Goal: Task Accomplishment & Management: Manage account settings

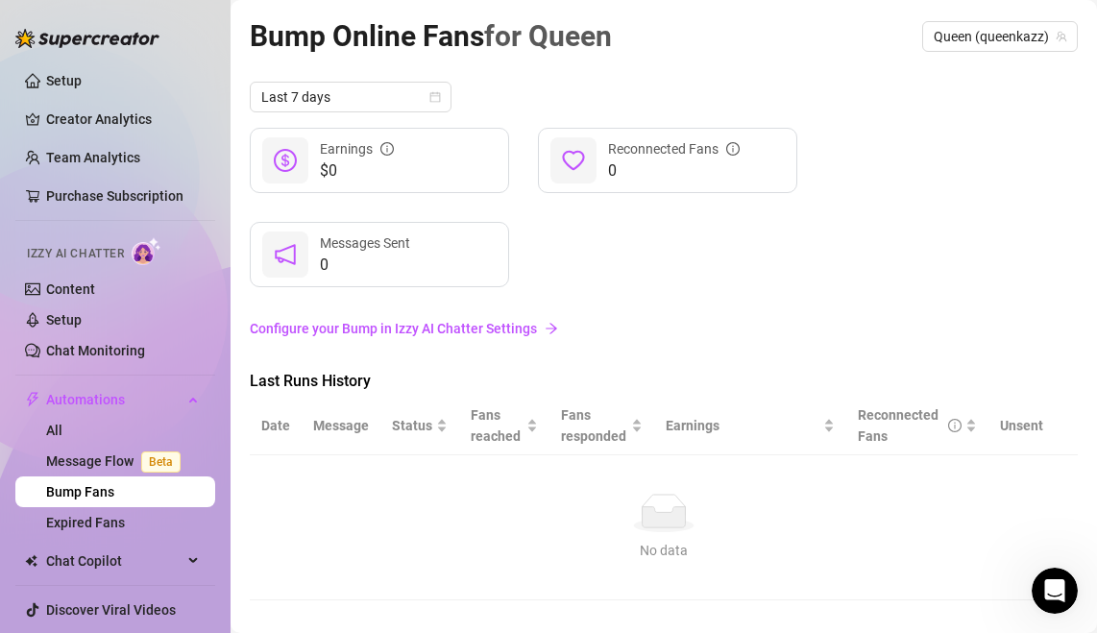
click at [498, 328] on link "Configure your Bump in Izzy AI Chatter Settings" at bounding box center [664, 328] width 828 height 21
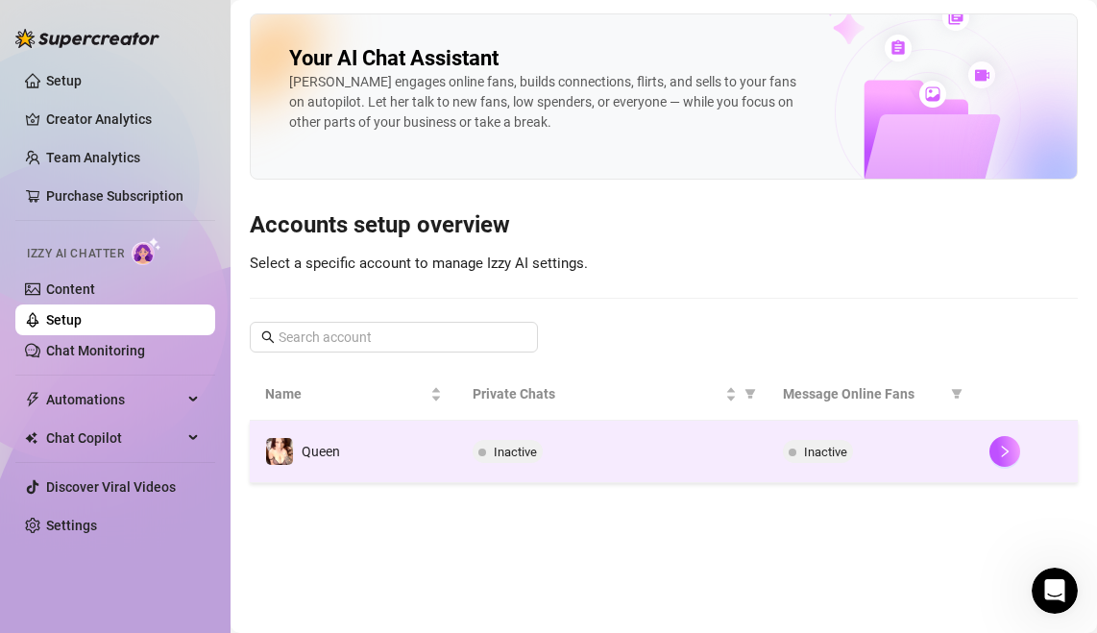
click at [418, 447] on td "Queen" at bounding box center [353, 452] width 207 height 62
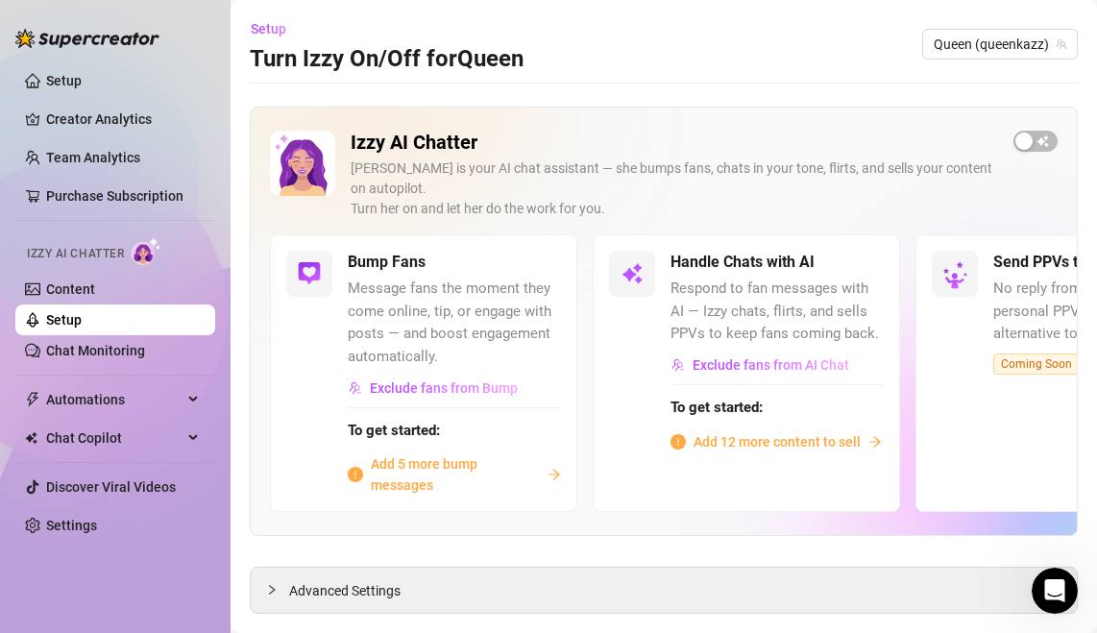
click at [469, 460] on span "Add 5 more bump messages" at bounding box center [455, 474] width 169 height 42
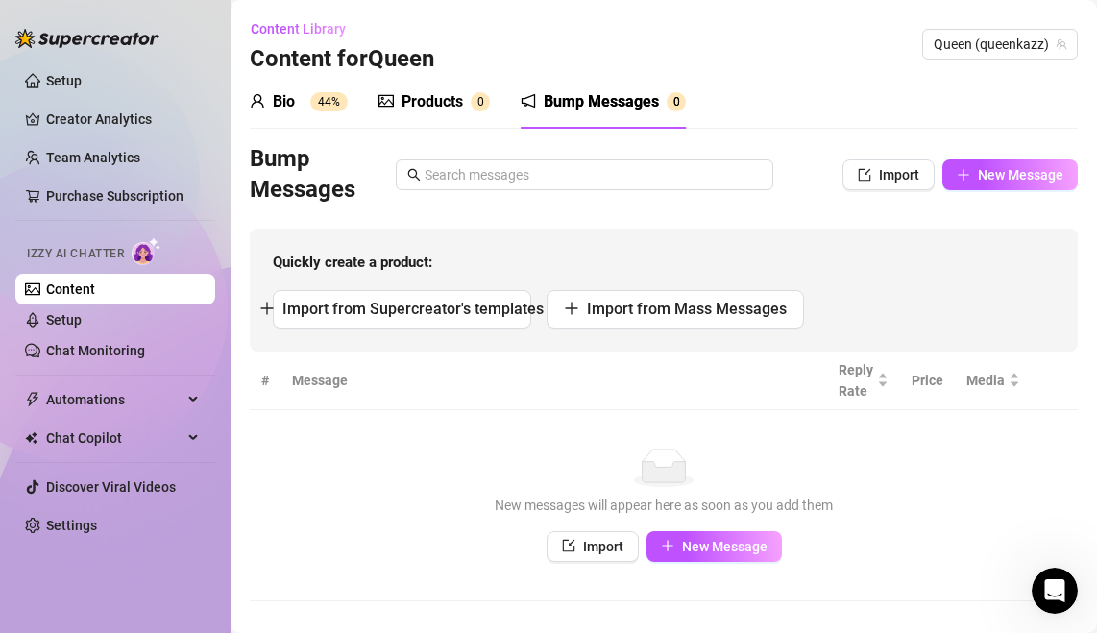
scroll to position [25, 0]
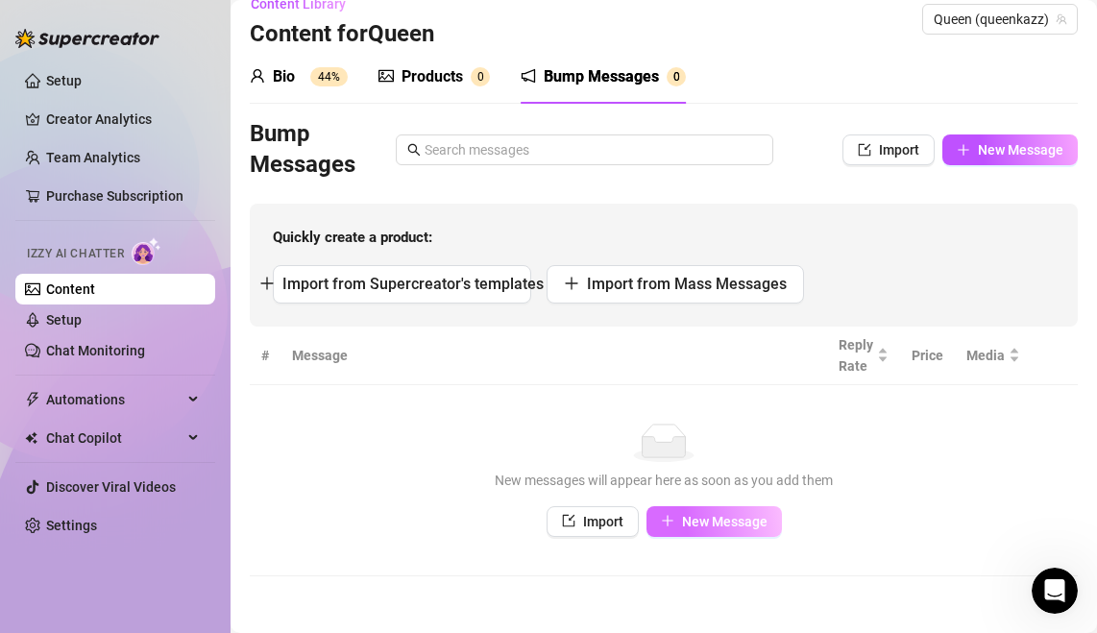
click at [703, 511] on button "New Message" at bounding box center [713, 521] width 135 height 31
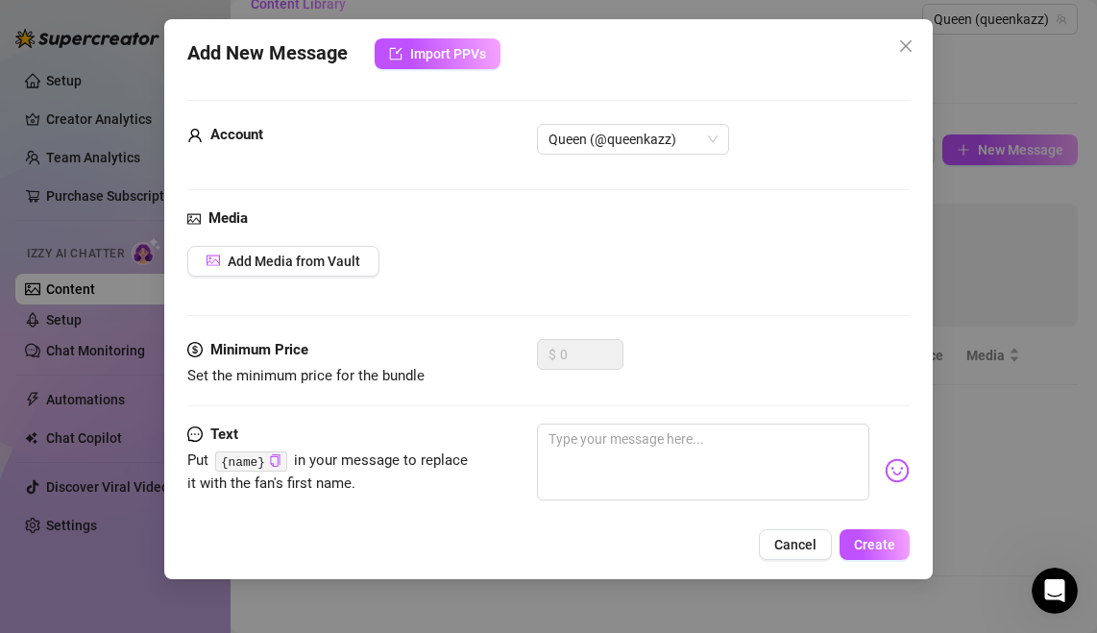
scroll to position [35, 0]
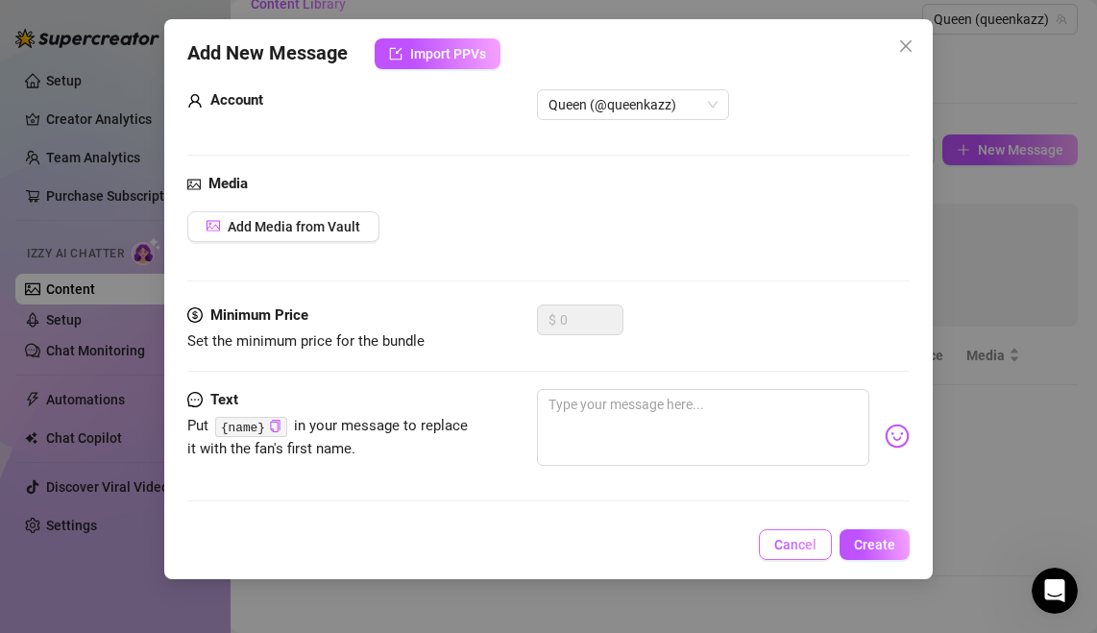
click at [798, 545] on span "Cancel" at bounding box center [795, 544] width 42 height 15
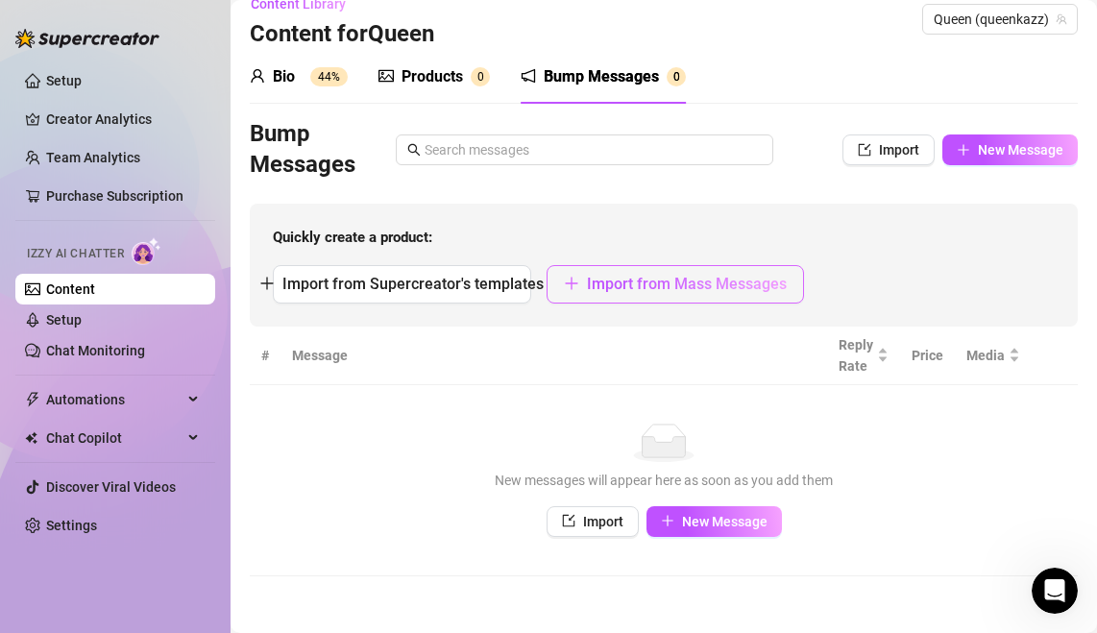
click at [686, 293] on button "Import from Mass Messages" at bounding box center [676, 284] width 258 height 38
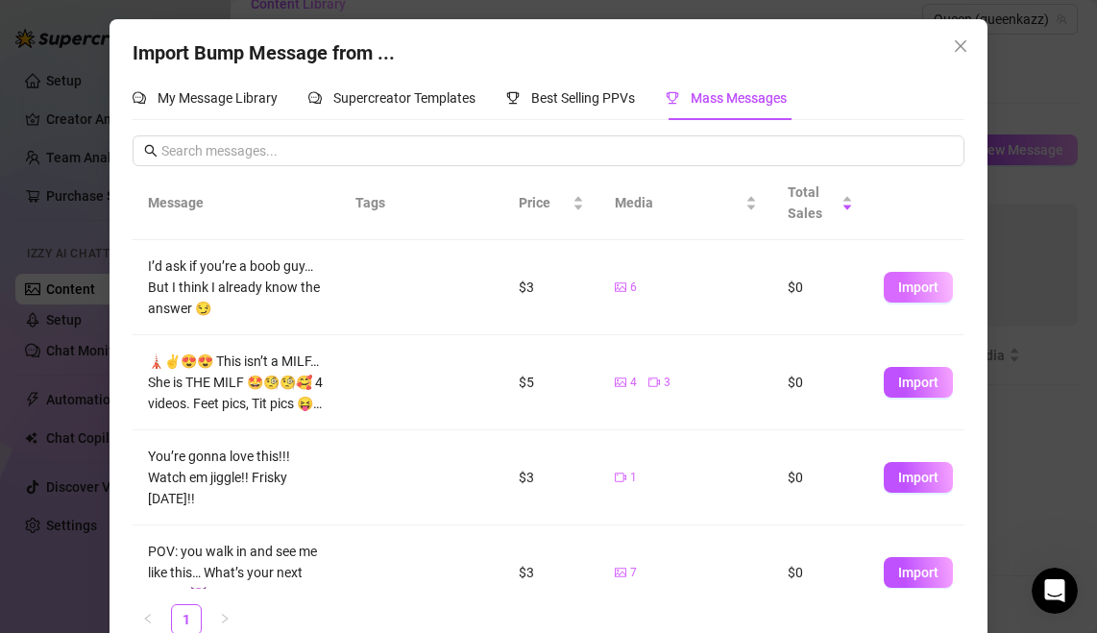
click at [914, 284] on span "Import" at bounding box center [918, 287] width 40 height 15
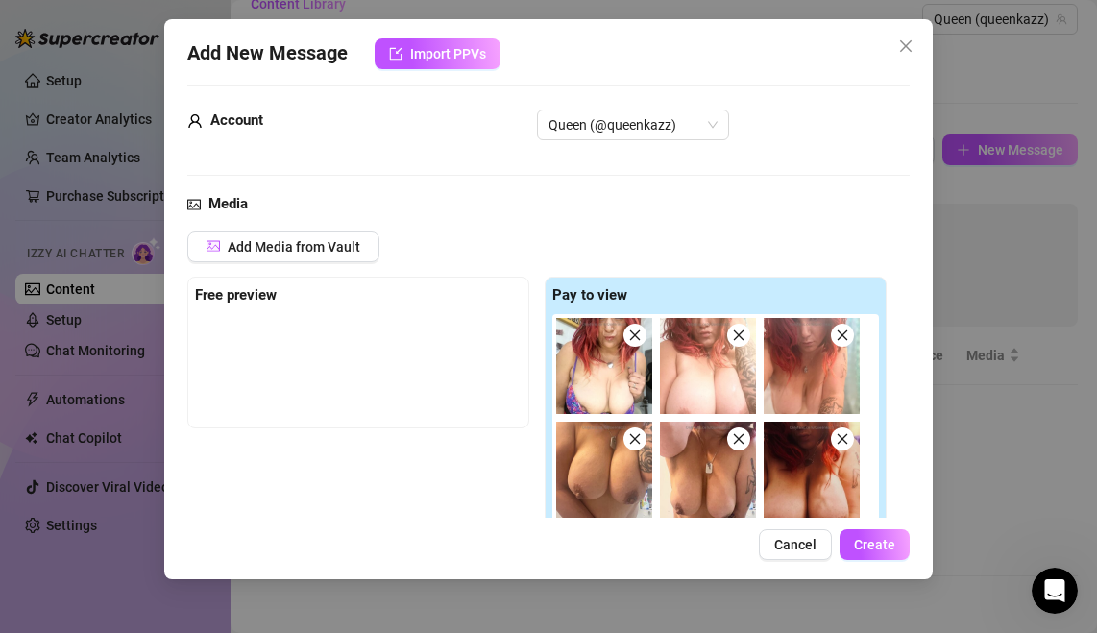
click at [329, 299] on div "Free preview" at bounding box center [358, 295] width 327 height 23
click at [248, 293] on strong "Free preview" at bounding box center [236, 294] width 82 height 17
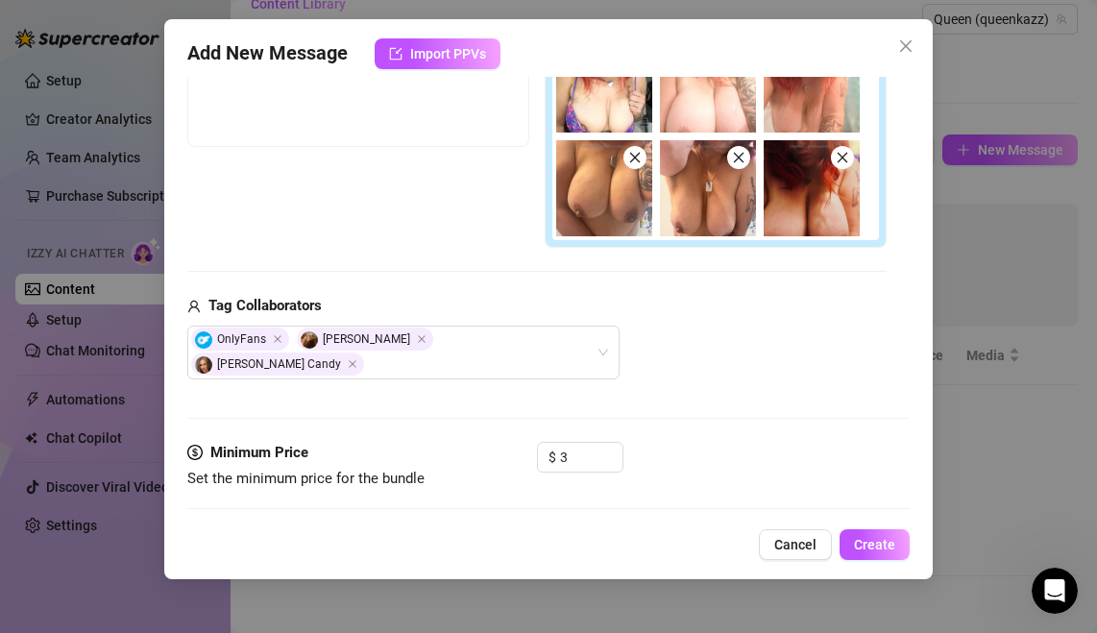
scroll to position [411, 0]
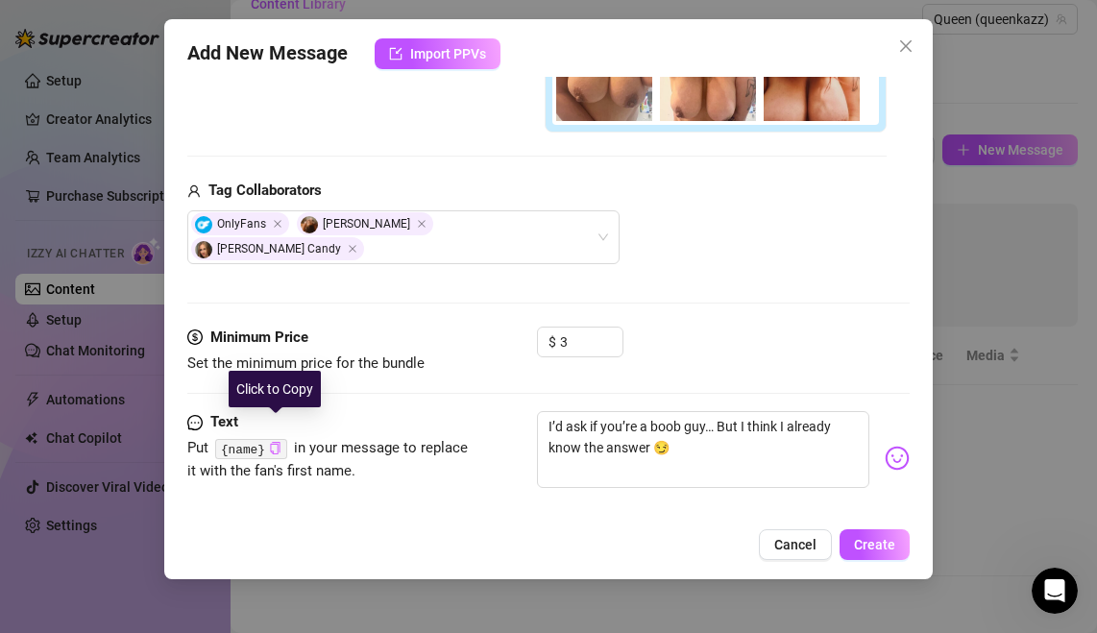
click at [275, 442] on icon "copy" at bounding box center [275, 448] width 12 height 12
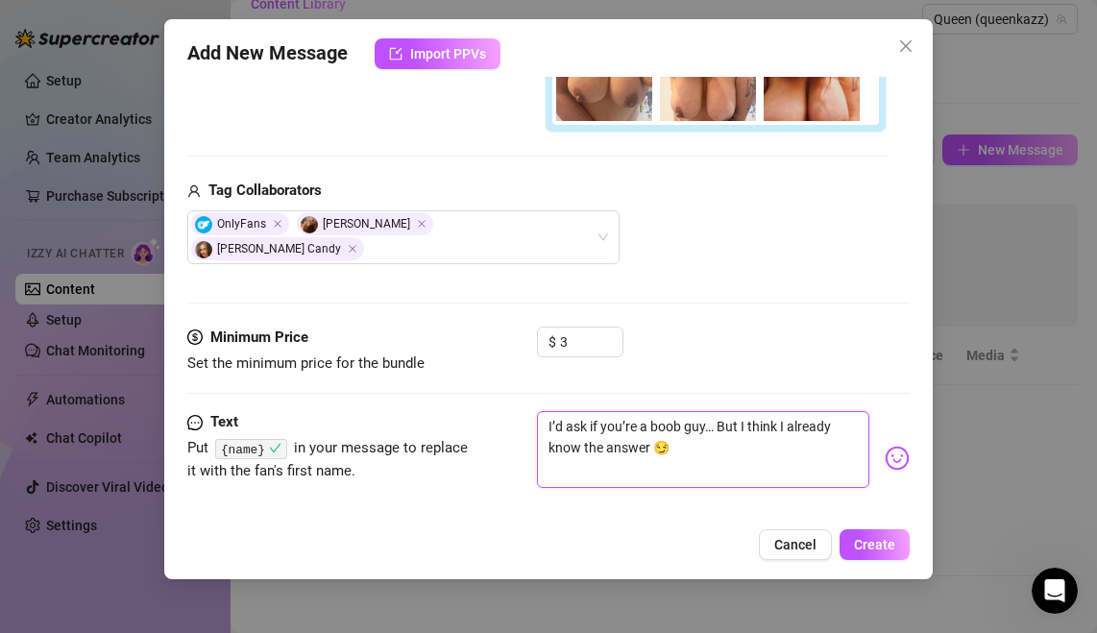
click at [544, 411] on textarea "I’d ask if you’re a boob guy… But I think I already know the answer 😏" at bounding box center [702, 449] width 331 height 77
type textarea "HI’d ask if you’re a boob guy… But I think I already know the answer 😏"
type textarea "HeI’d ask if you’re a boob guy… But I think I already know the answer 😏"
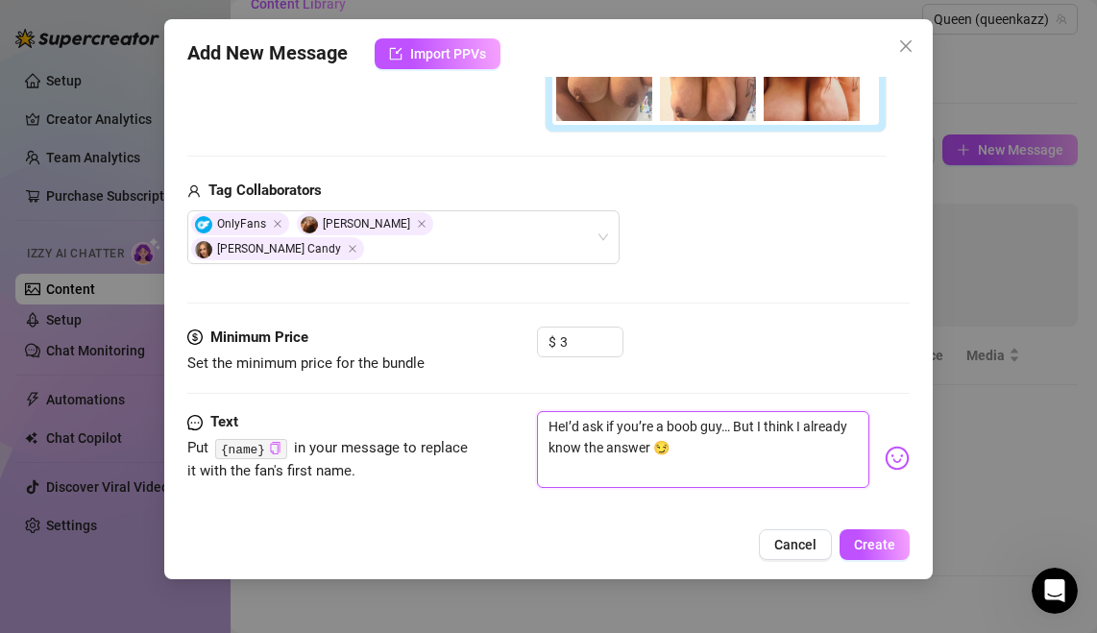
type textarea "HeyI’d ask if you’re a boob guy… But I think I already know the answer 😏"
type textarea "Hey I’d ask if you’re a boob guy… But I think I already know the answer 😏"
paste textarea "{name}"
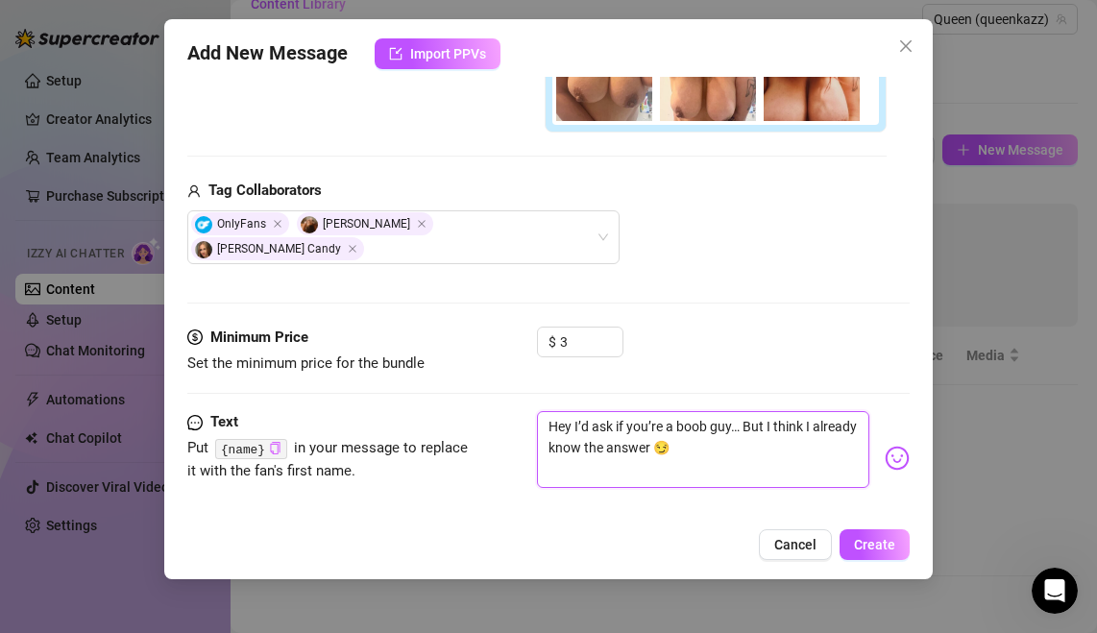
type textarea "Hey {name}I’d ask if you’re a boob guy… But I think I already know the answer 😏"
type textarea "Hey {name} I’d ask if you’re a boob guy… But I think I already know the answer 😏"
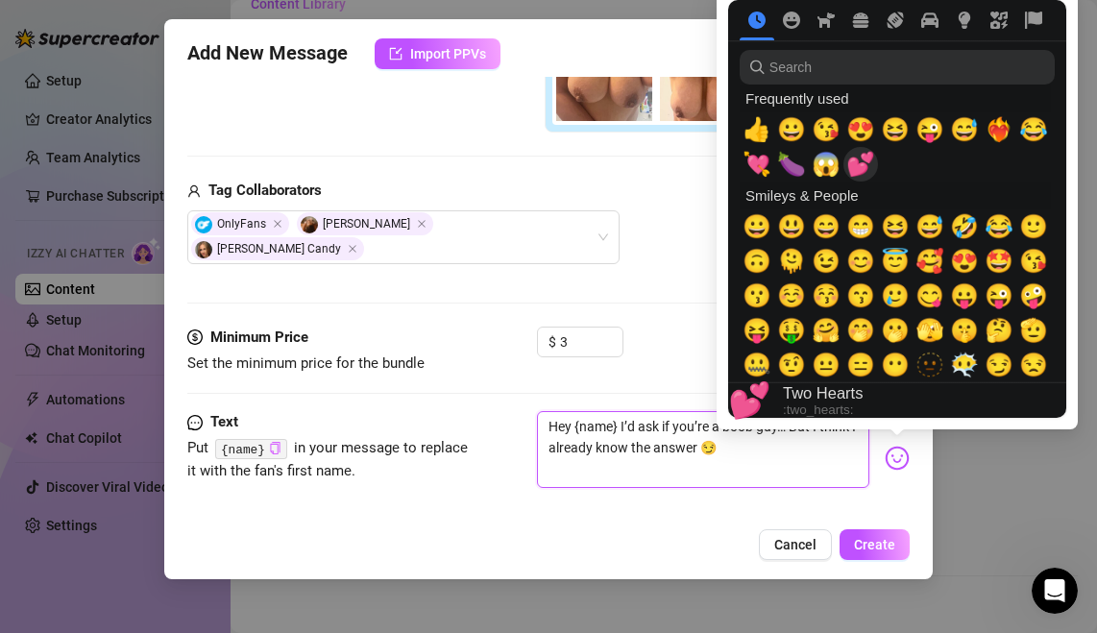
type textarea "Hey {name} I’d ask if you’re a boob guy… But I think I already know the answer 😏"
click at [860, 164] on span "💕" at bounding box center [860, 164] width 29 height 27
type textarea "Hey {name} 💕I’d ask if you’re a boob guy… But I think I already know the answer…"
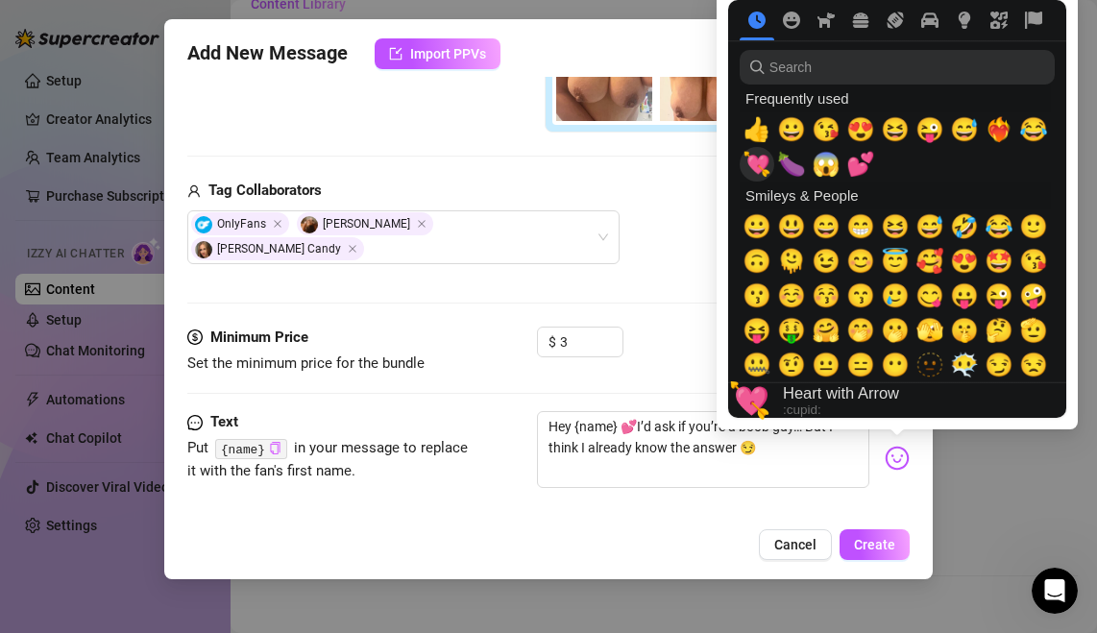
click at [747, 159] on span "💘" at bounding box center [757, 164] width 29 height 27
type textarea "Hey {name} 💕💘I’d ask if you’re a boob guy… But I think I already know the answe…"
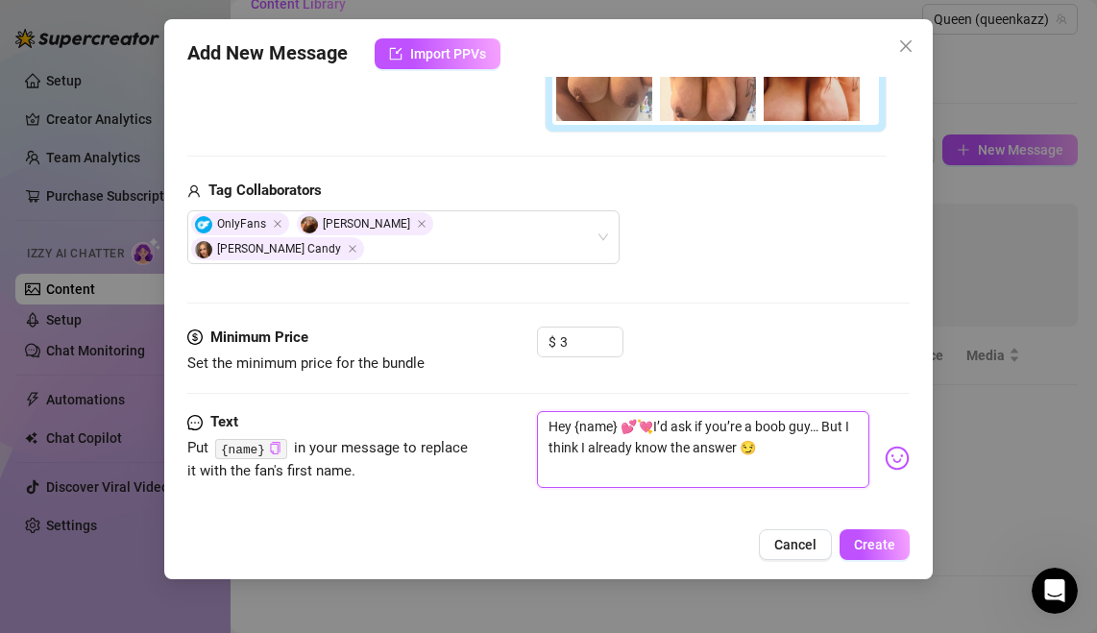
click at [665, 415] on textarea "Hey {name} 💕💘I’d ask if you’re a boob guy… But I think I already know the answe…" at bounding box center [702, 449] width 331 height 77
type textarea "Hey {name} 💕💘I’d ask if you’re a boob guy… But I think I already know the answe…"
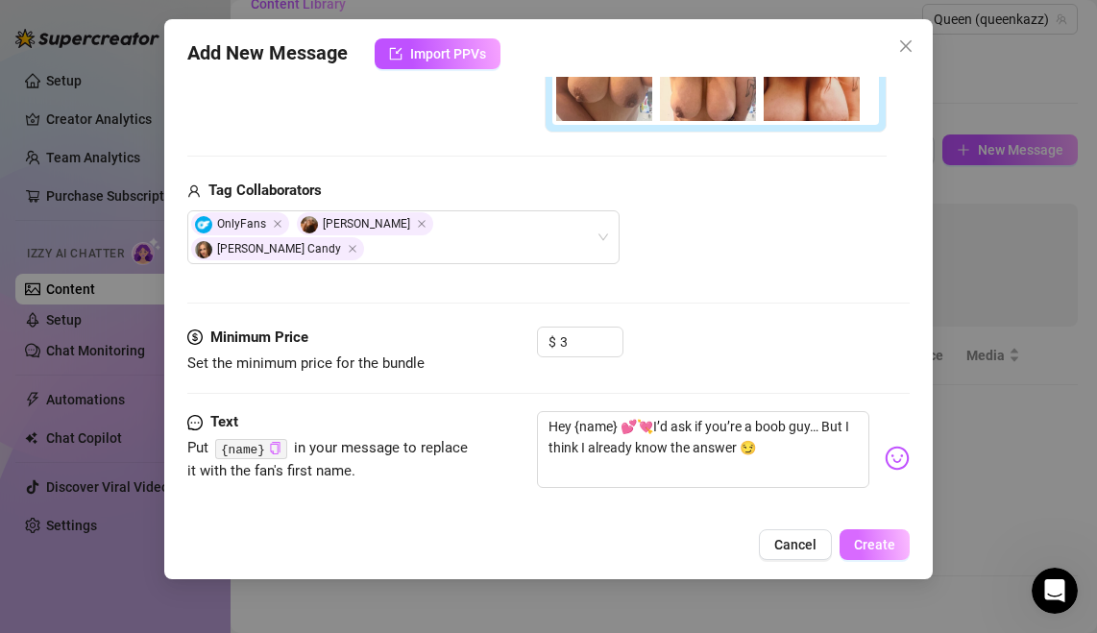
click at [857, 535] on button "Create" at bounding box center [875, 544] width 70 height 31
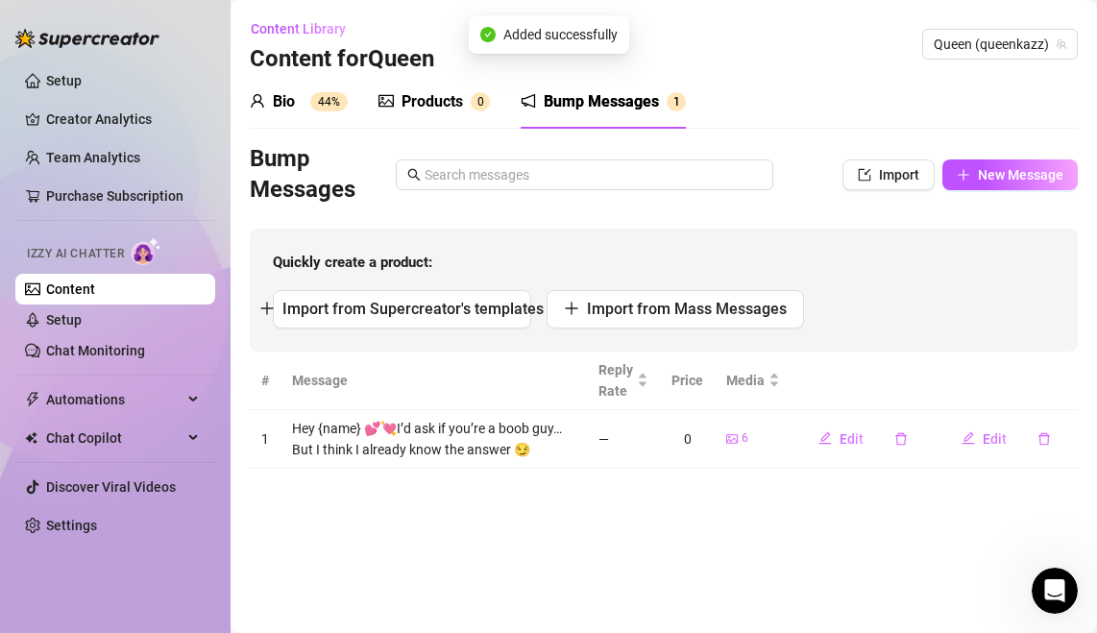
scroll to position [0, 0]
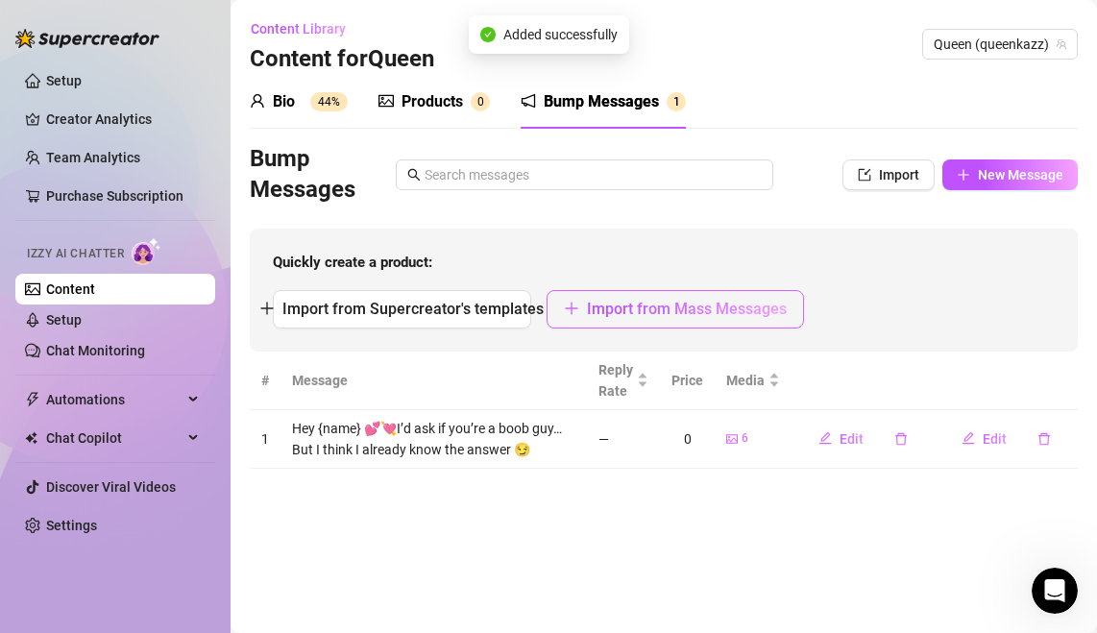
click at [701, 317] on span "Import from Mass Messages" at bounding box center [687, 309] width 200 height 18
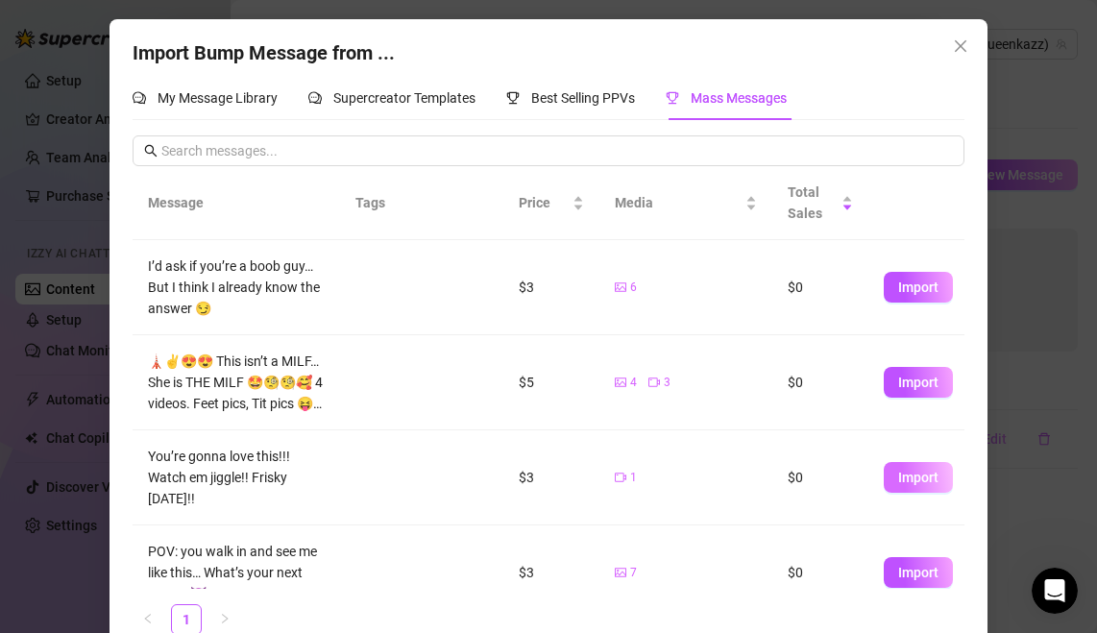
click at [937, 481] on span "Import" at bounding box center [918, 477] width 40 height 15
type textarea "You’re gonna love this!!! Watch em jiggle!! Frisky [DATE]!!"
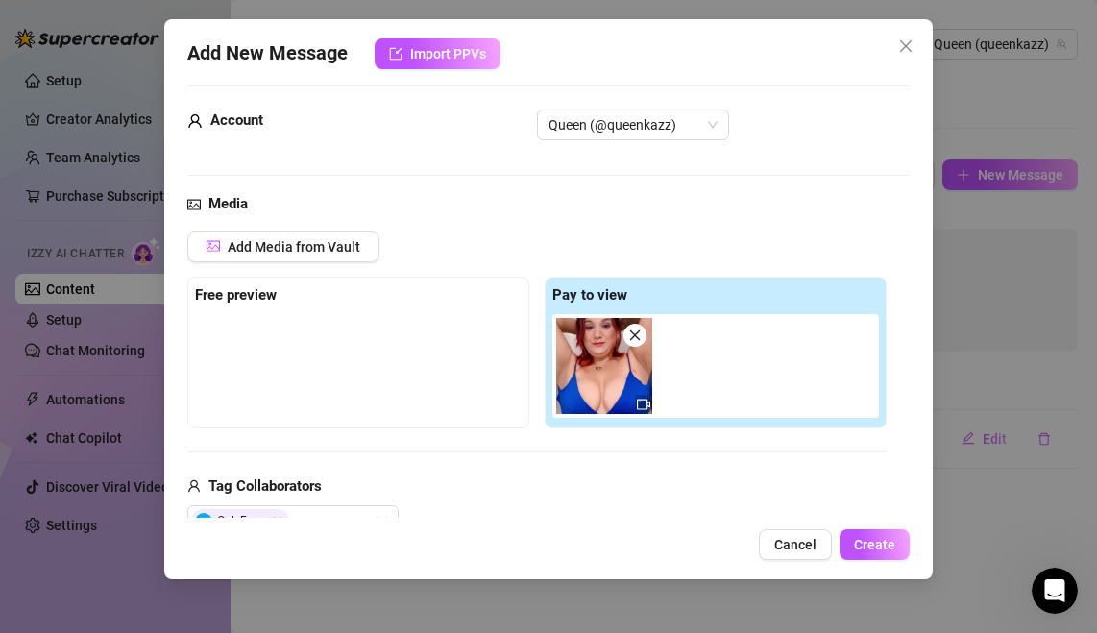
scroll to position [104, 0]
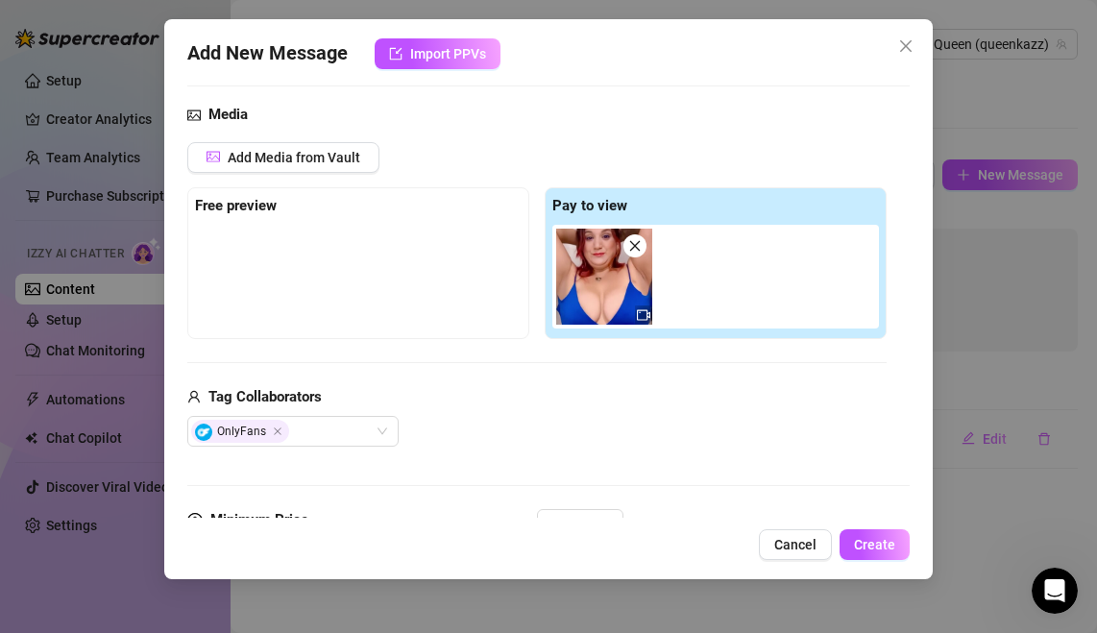
click at [286, 245] on div at bounding box center [358, 273] width 327 height 96
click at [298, 257] on div at bounding box center [358, 273] width 327 height 96
click at [313, 142] on button "Add Media from Vault" at bounding box center [283, 157] width 192 height 31
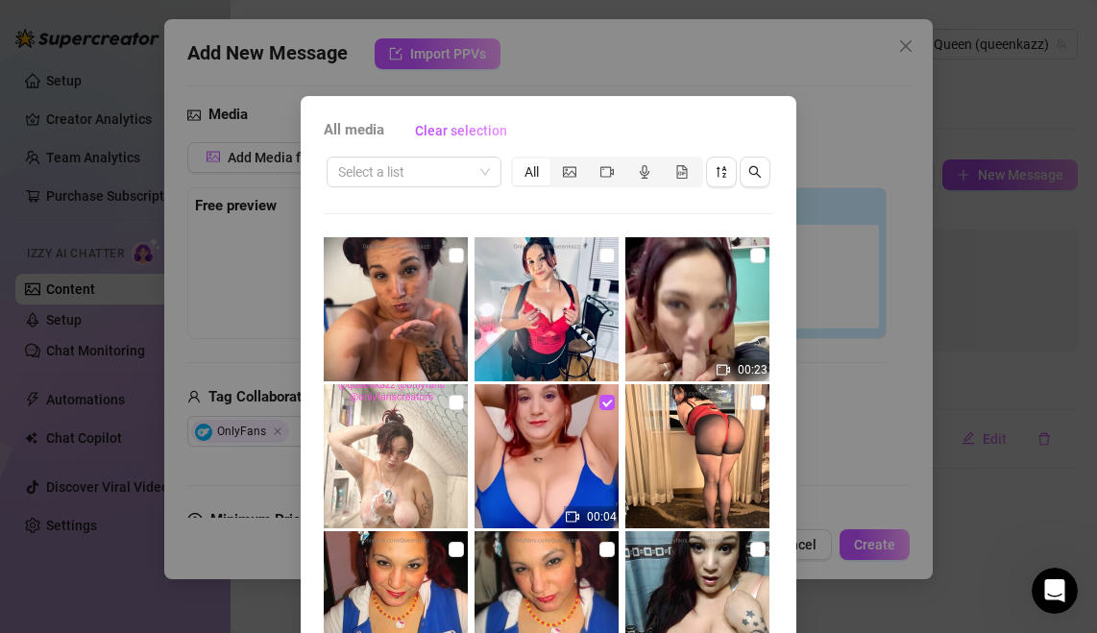
click at [570, 290] on img at bounding box center [547, 309] width 144 height 144
click at [604, 254] on input "checkbox" at bounding box center [606, 255] width 15 height 15
checkbox input "true"
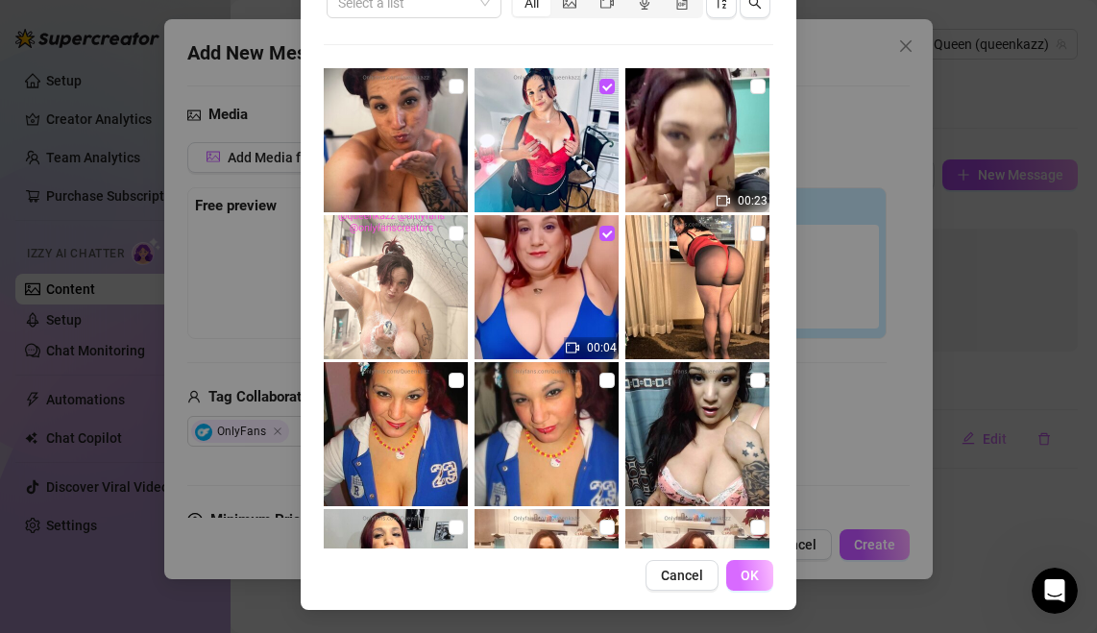
click at [759, 570] on button "OK" at bounding box center [749, 575] width 47 height 31
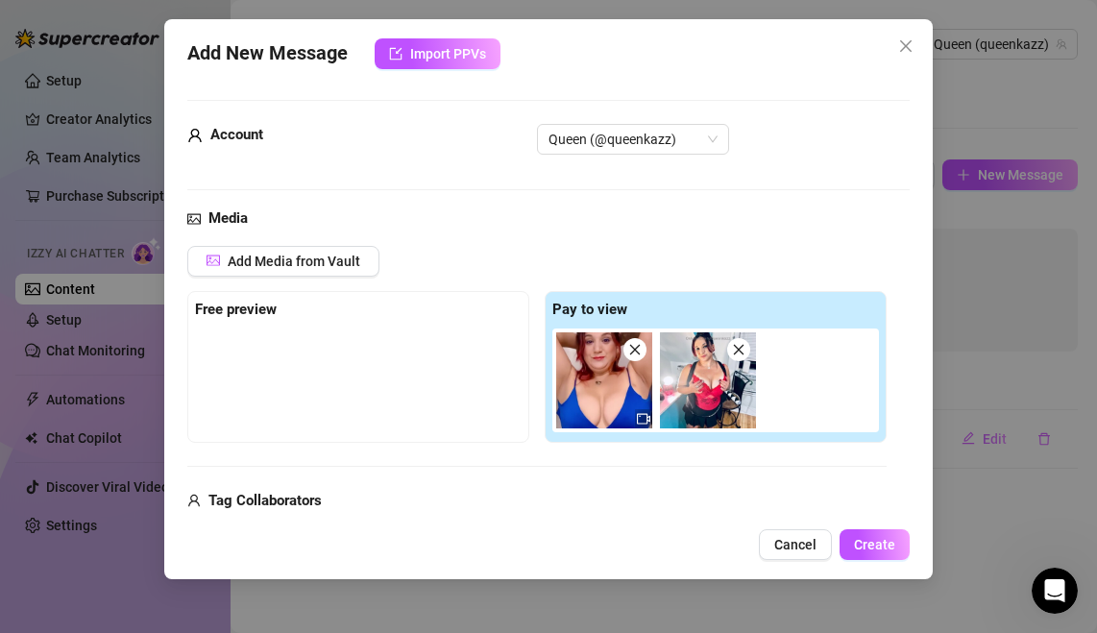
scroll to position [4, 0]
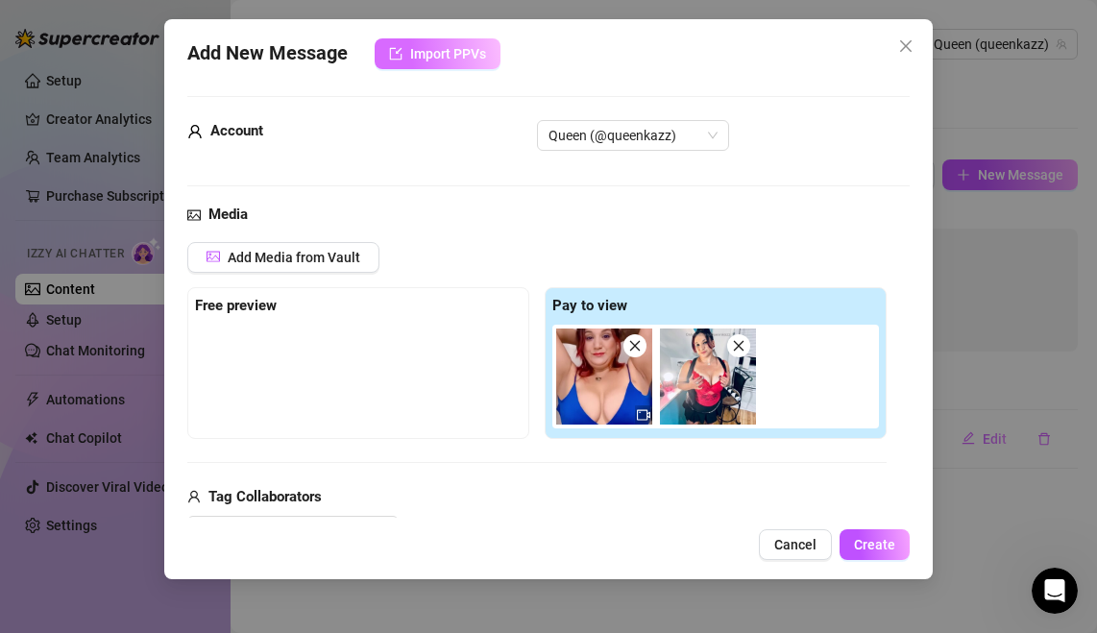
click at [442, 61] on button "Import PPVs" at bounding box center [438, 53] width 126 height 31
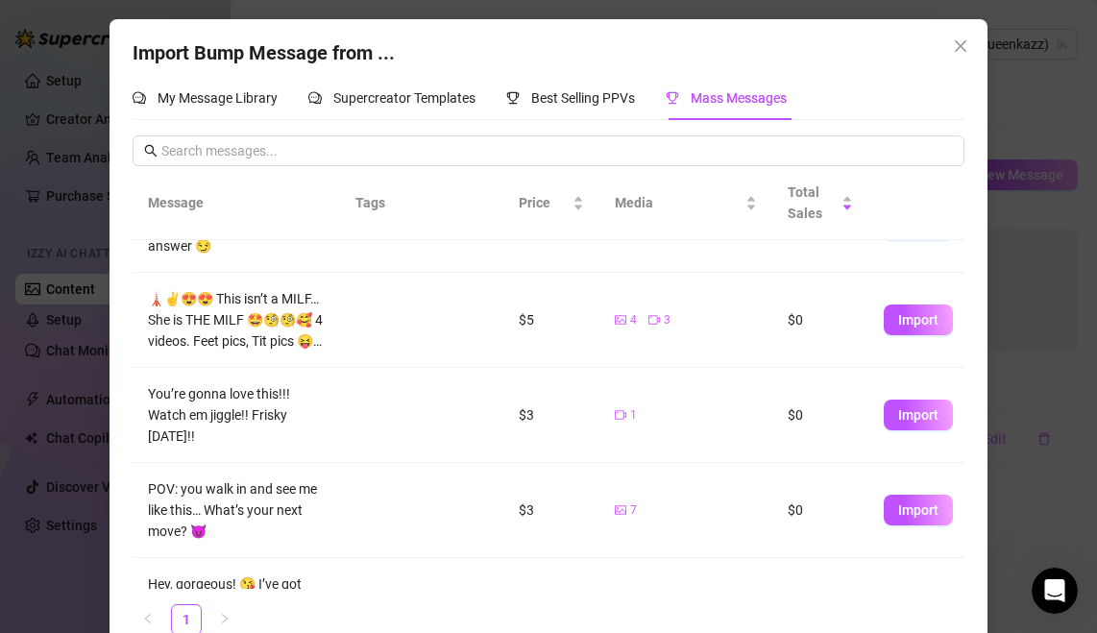
scroll to position [63, 0]
click at [608, 83] on div "Best Selling PPVs" at bounding box center [570, 98] width 129 height 44
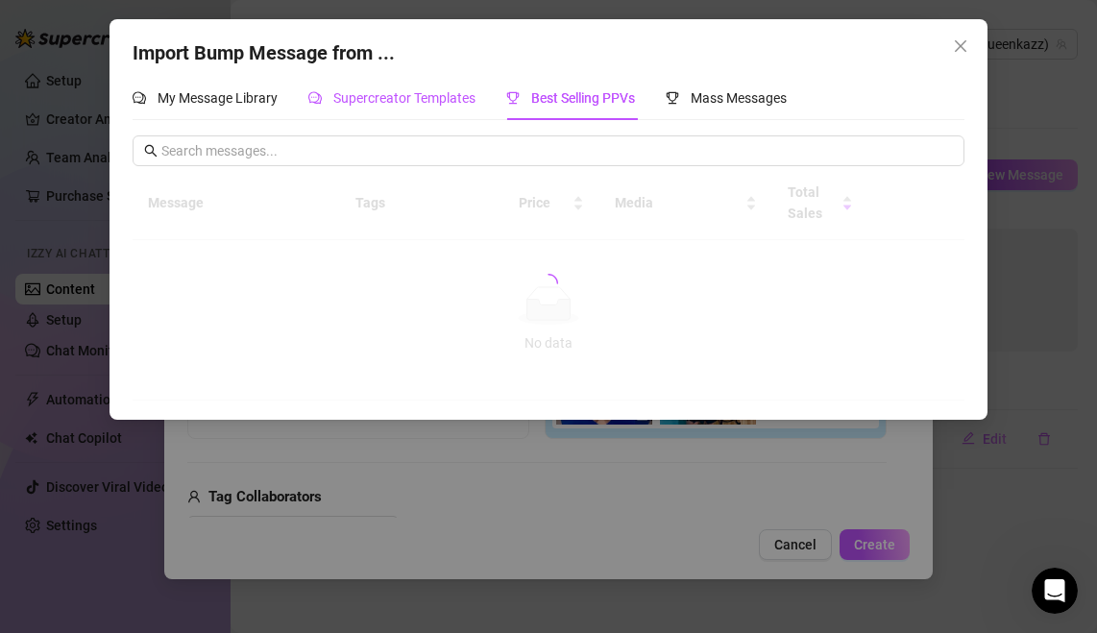
click at [441, 99] on span "Supercreator Templates" at bounding box center [404, 97] width 142 height 15
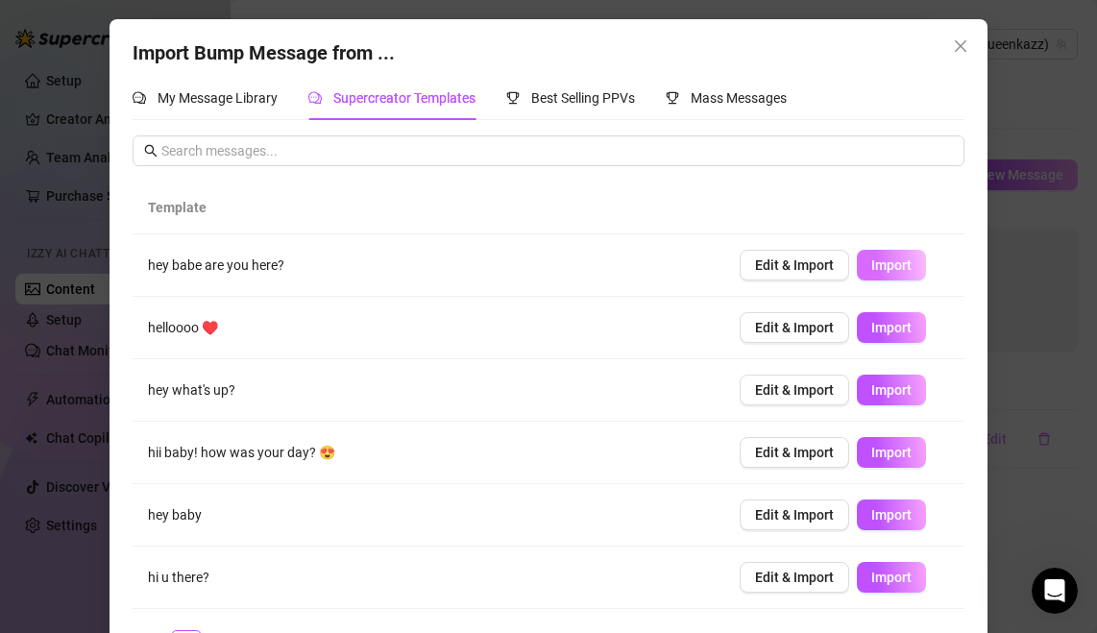
click at [913, 275] on button "Import" at bounding box center [891, 265] width 69 height 31
type textarea "hey babe are you here?"
click at [792, 273] on span "Edit & Import" at bounding box center [794, 264] width 79 height 15
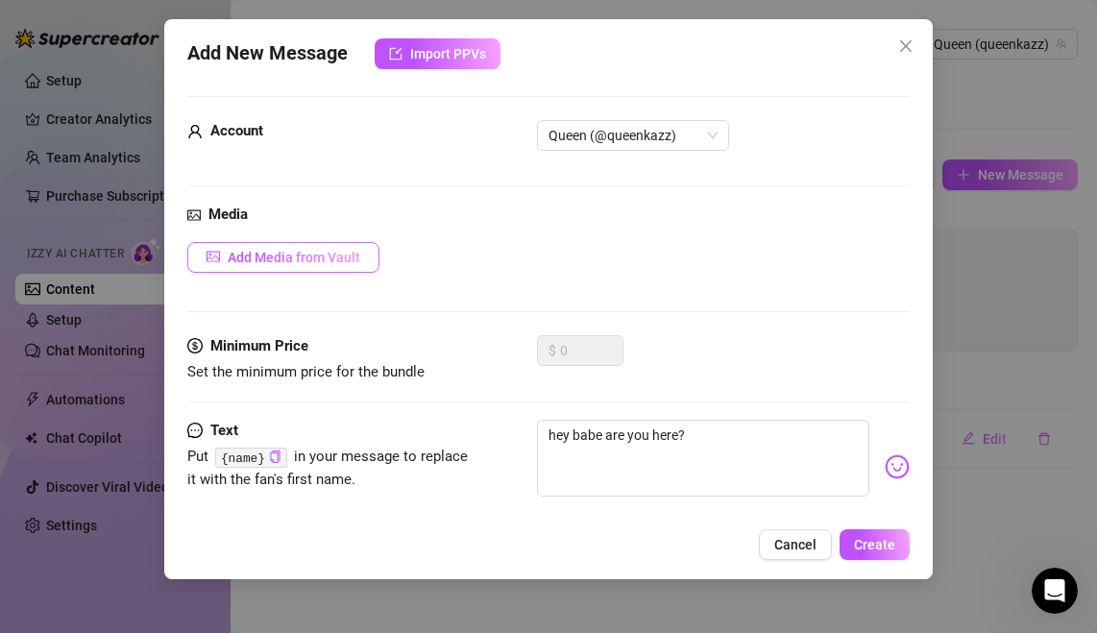
click at [346, 263] on span "Add Media from Vault" at bounding box center [294, 257] width 133 height 15
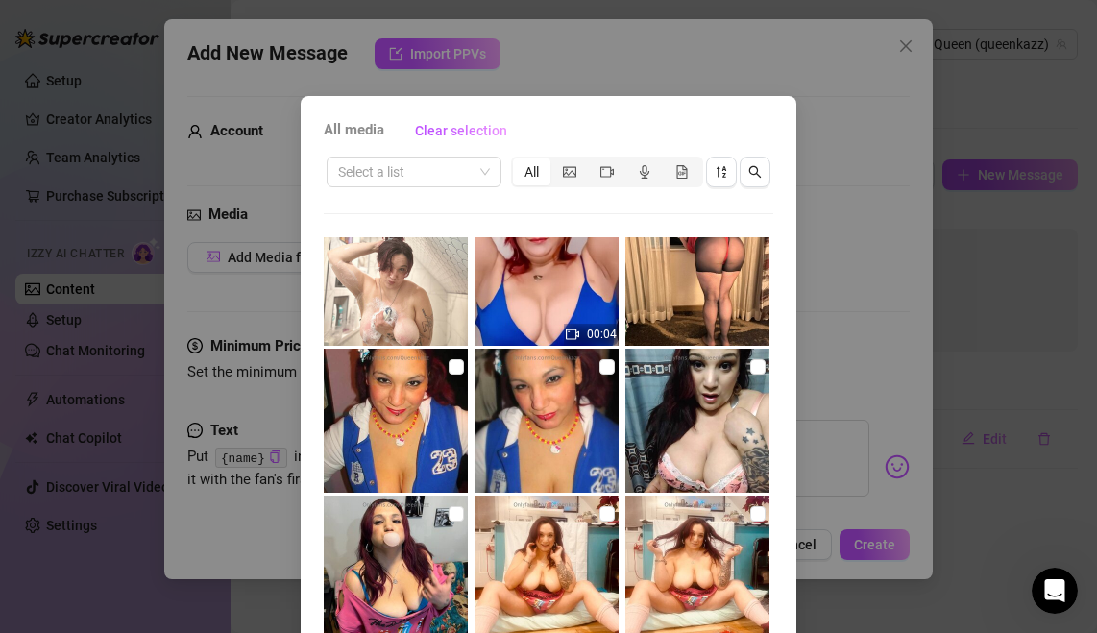
scroll to position [196, 0]
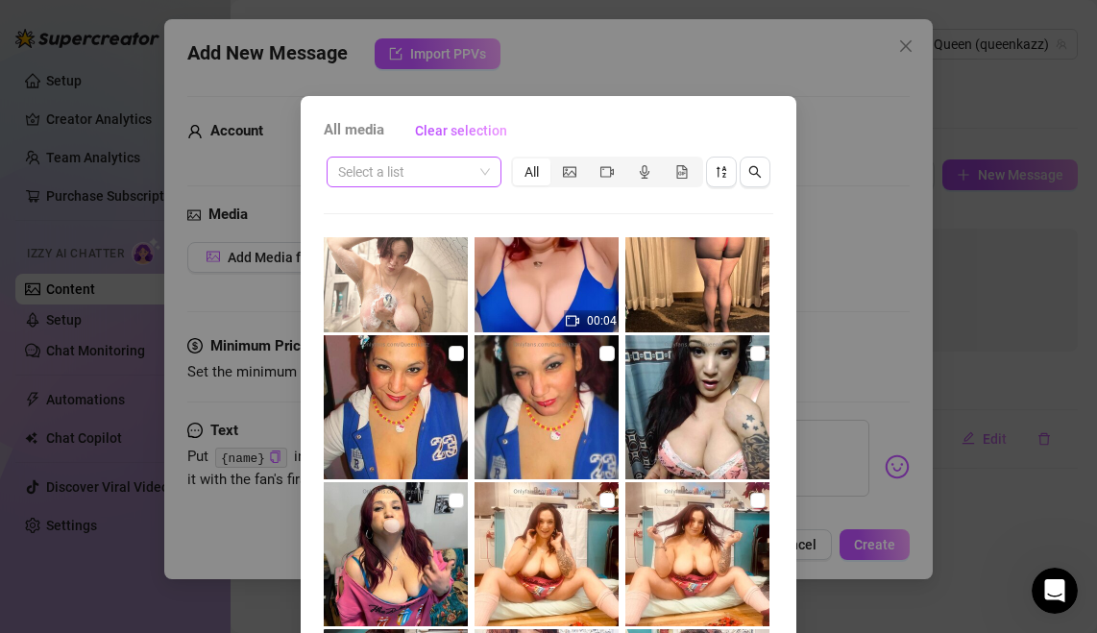
click at [491, 174] on div "Select a list" at bounding box center [414, 172] width 175 height 31
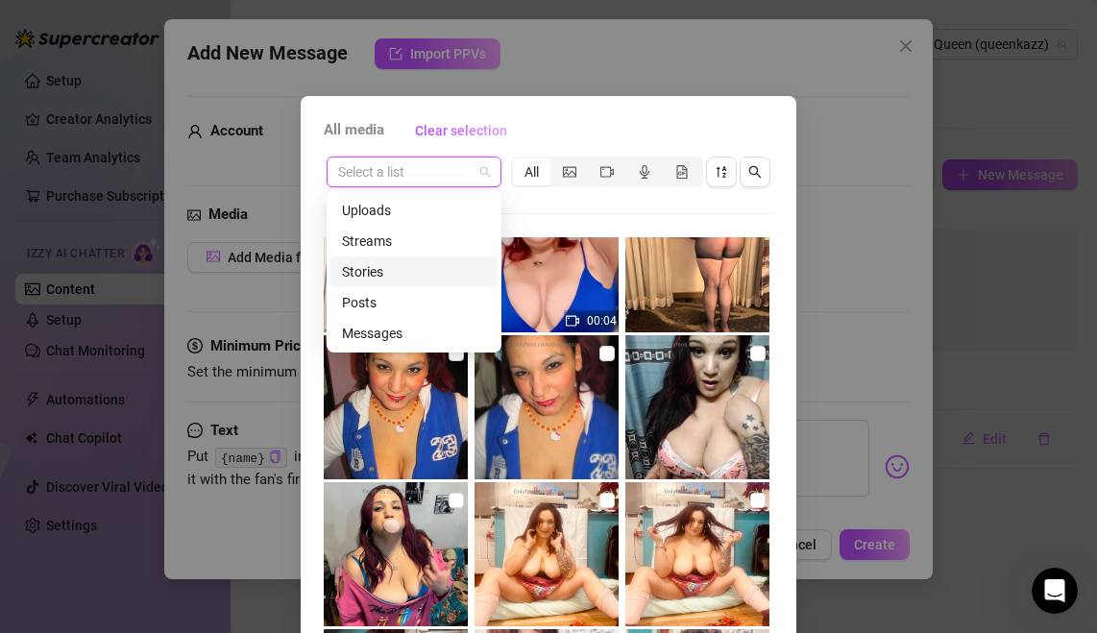
click at [461, 271] on div "Stories" at bounding box center [414, 271] width 144 height 21
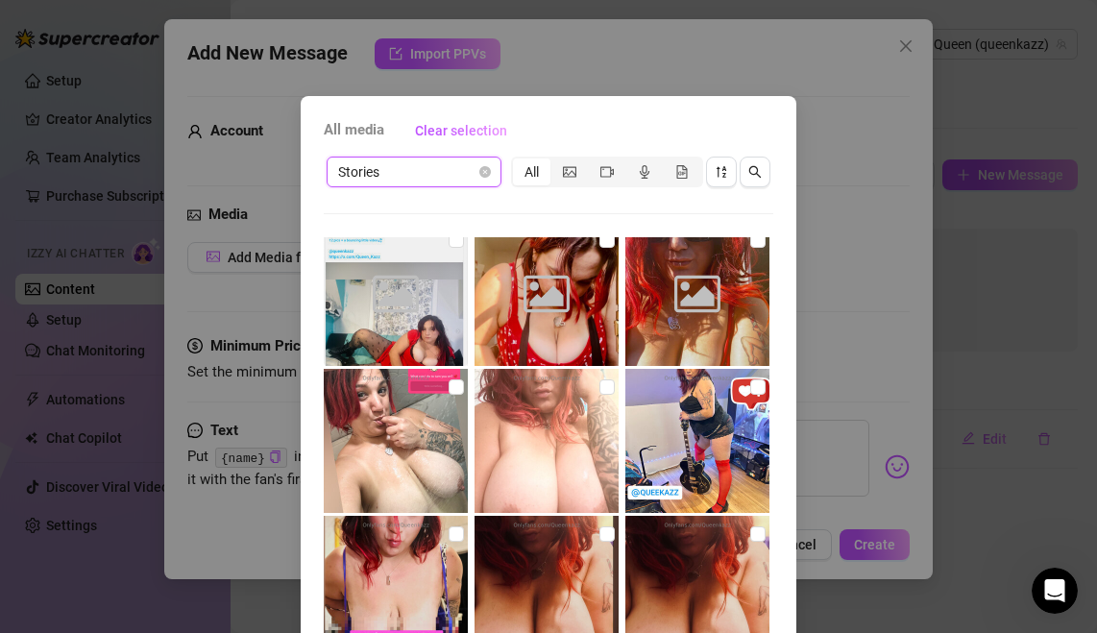
scroll to position [163, 0]
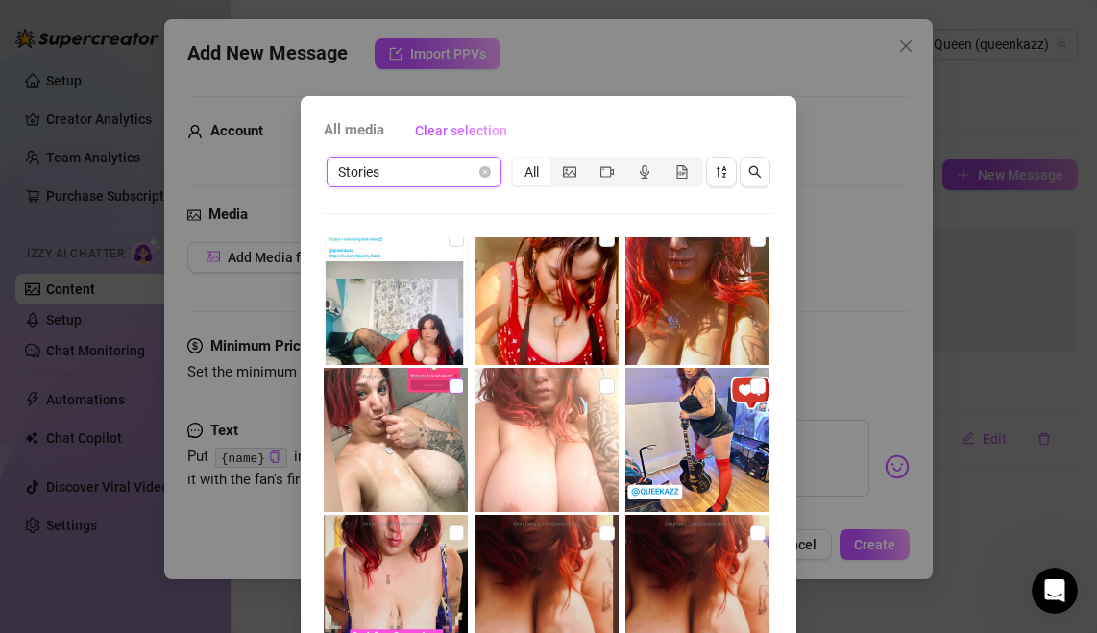
click at [461, 379] on input "checkbox" at bounding box center [456, 385] width 15 height 15
checkbox input "true"
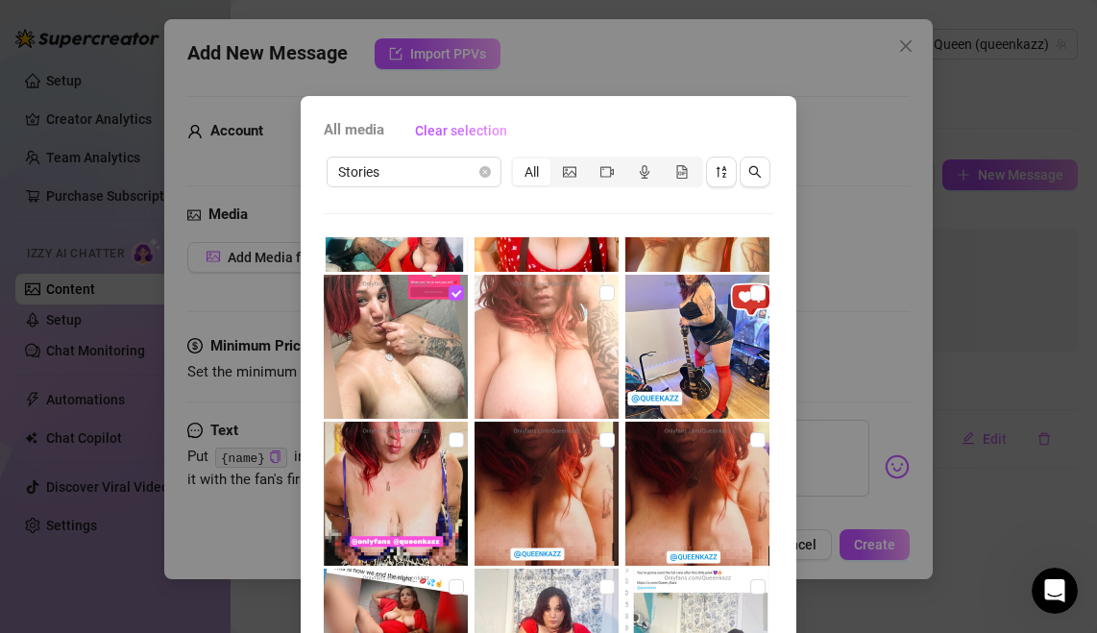
scroll to position [297, 0]
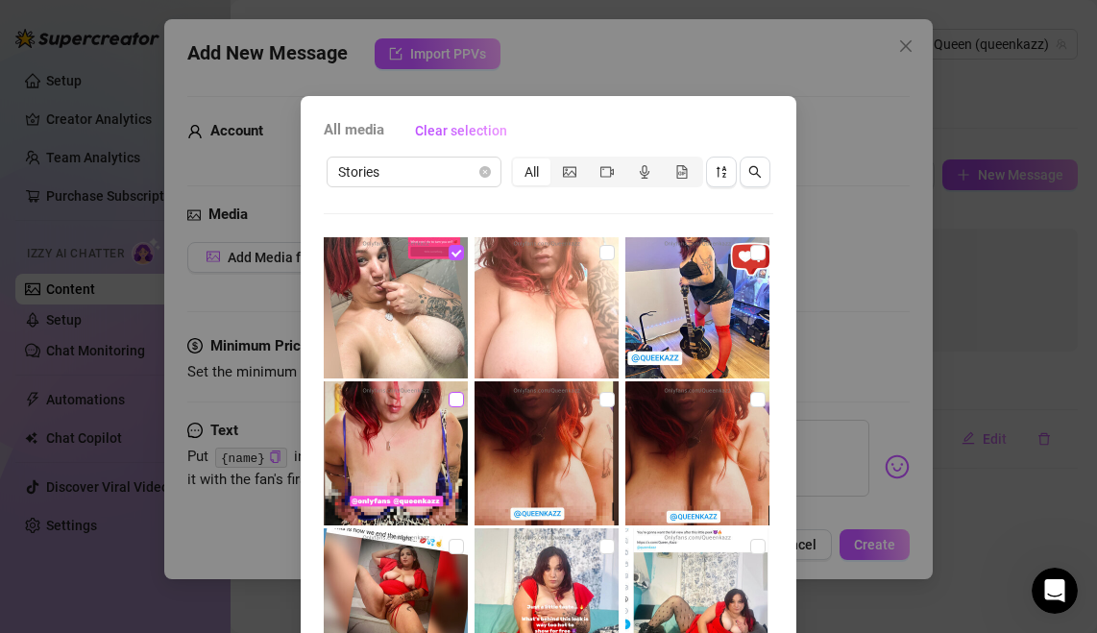
click at [453, 394] on input "checkbox" at bounding box center [456, 399] width 15 height 15
checkbox input "true"
click at [762, 253] on input "checkbox" at bounding box center [757, 252] width 15 height 15
checkbox input "true"
click at [548, 109] on div "All media Clear selection Stories All 00:04 00:08 00:08 00:05 Cancel OK" at bounding box center [549, 437] width 496 height 683
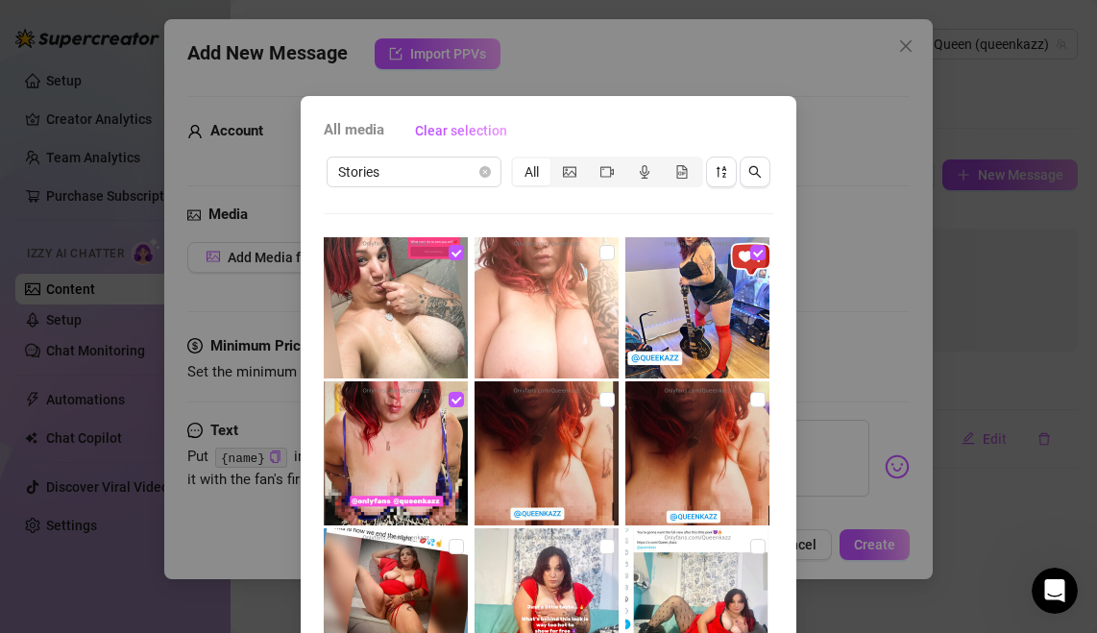
scroll to position [169, 0]
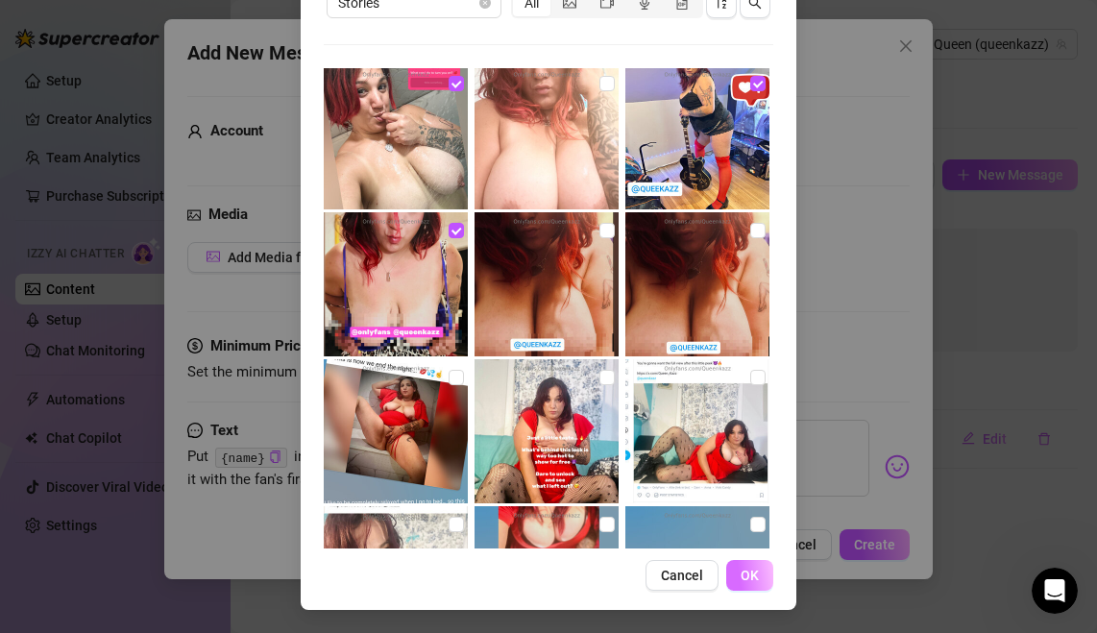
click at [746, 574] on span "OK" at bounding box center [750, 575] width 18 height 15
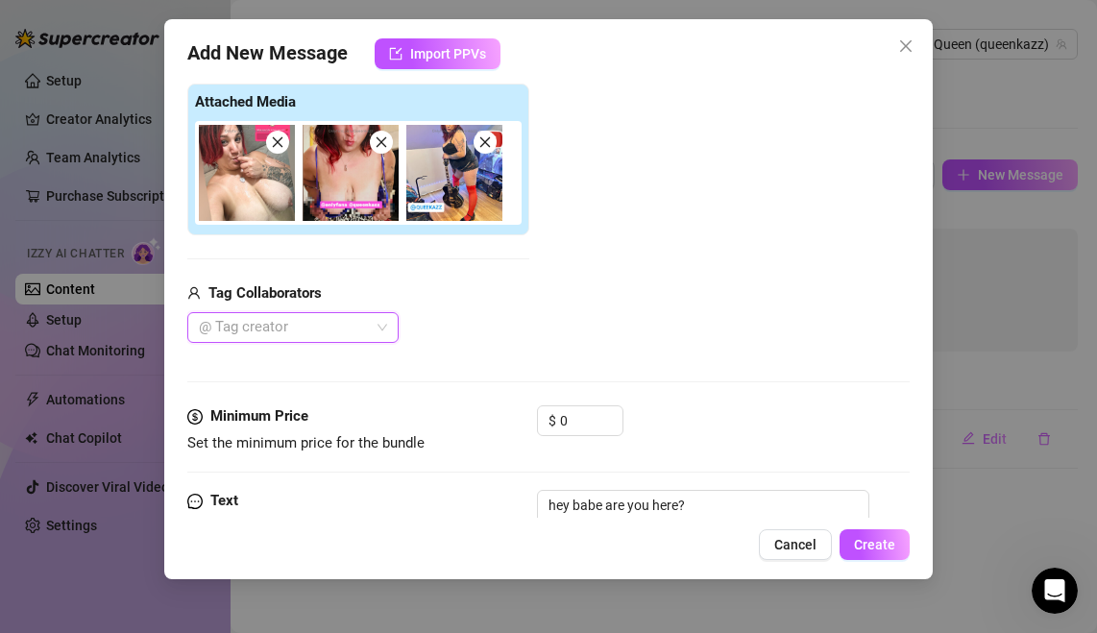
scroll to position [309, 0]
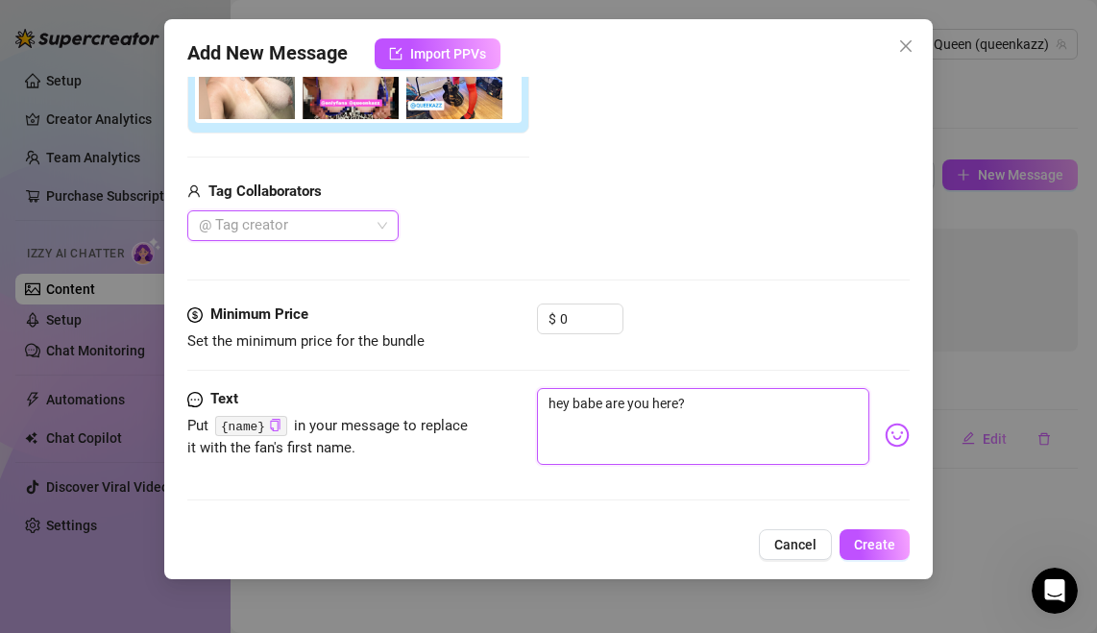
click at [568, 399] on textarea "hey babe are you here?" at bounding box center [702, 426] width 331 height 77
click at [792, 427] on textarea "hey babe are you here?" at bounding box center [702, 426] width 331 height 77
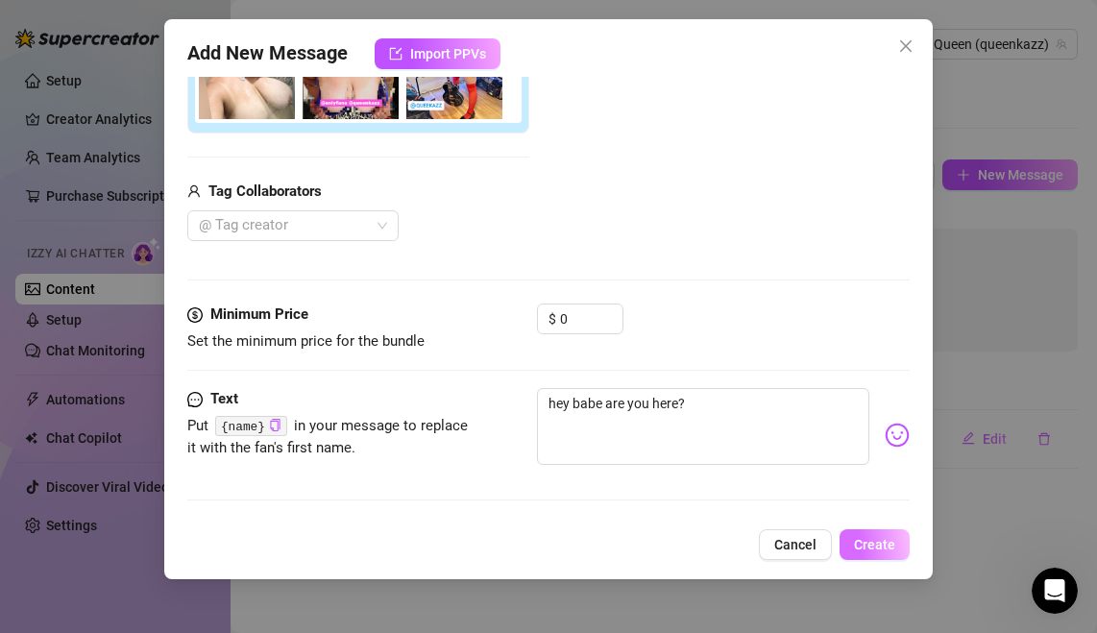
click at [881, 539] on span "Create" at bounding box center [874, 544] width 41 height 15
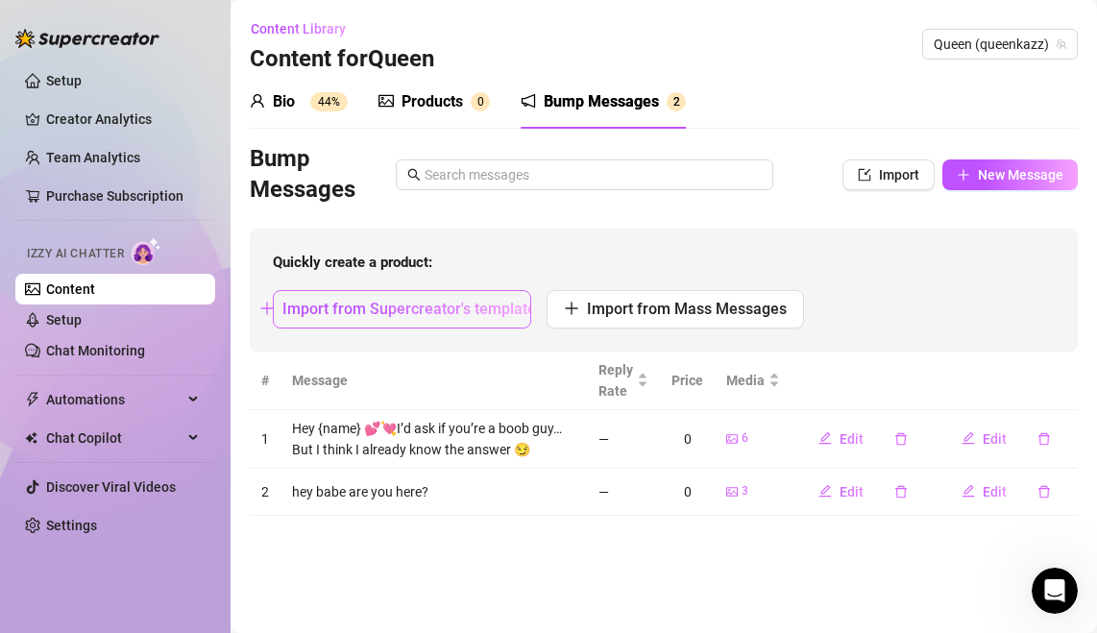
click at [495, 306] on span "Import from Supercreator's templates" at bounding box center [412, 309] width 261 height 18
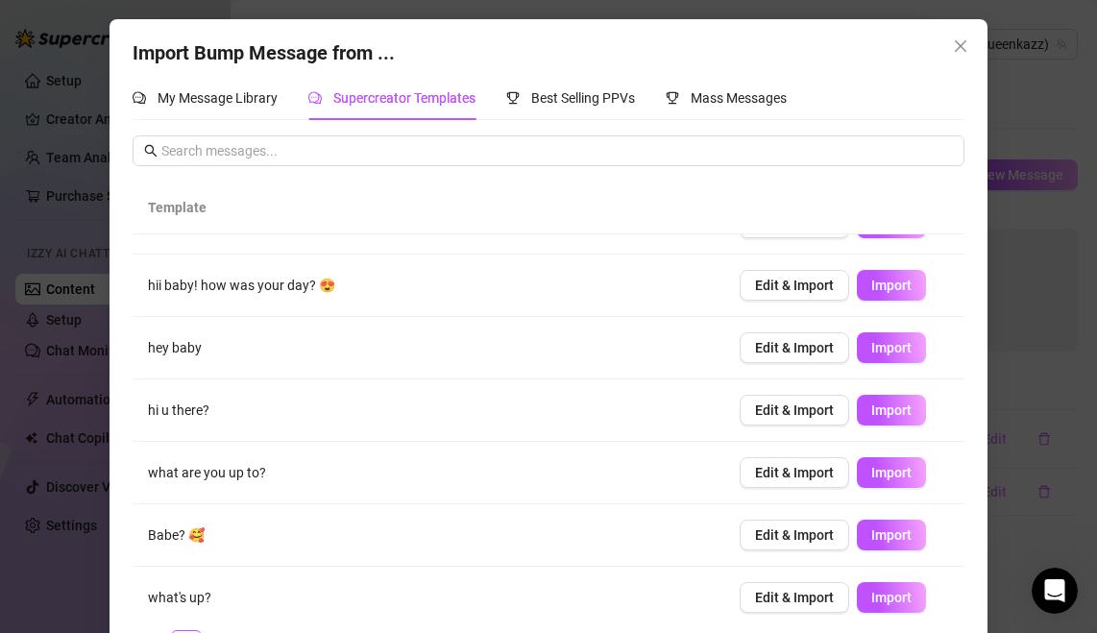
scroll to position [244, 0]
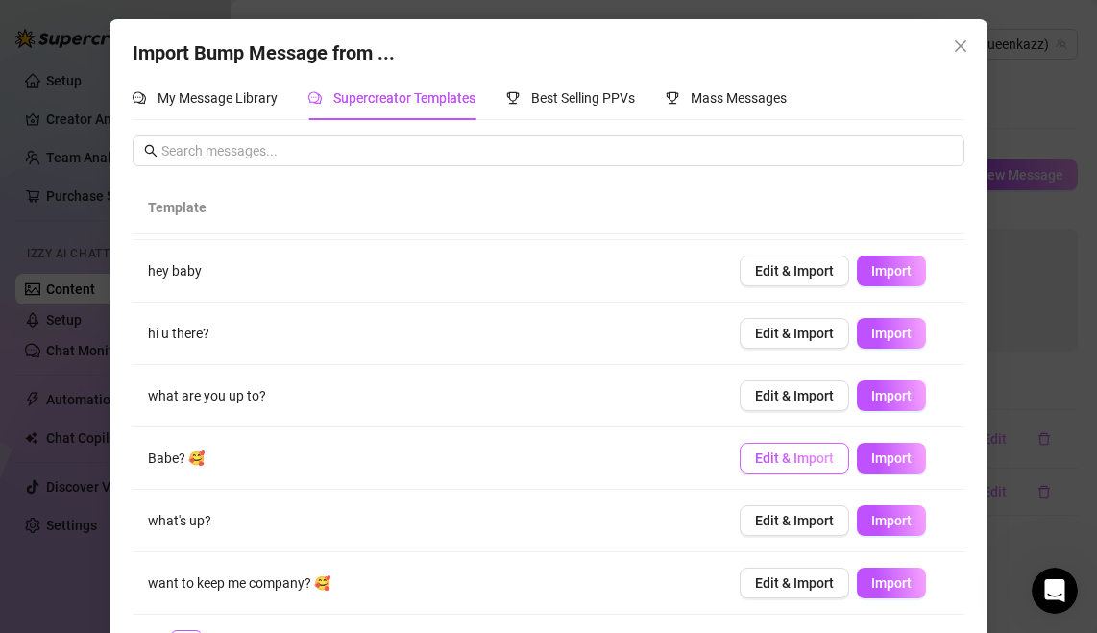
click at [831, 465] on span "Edit & Import" at bounding box center [794, 458] width 79 height 15
type textarea "Babe? 🥰"
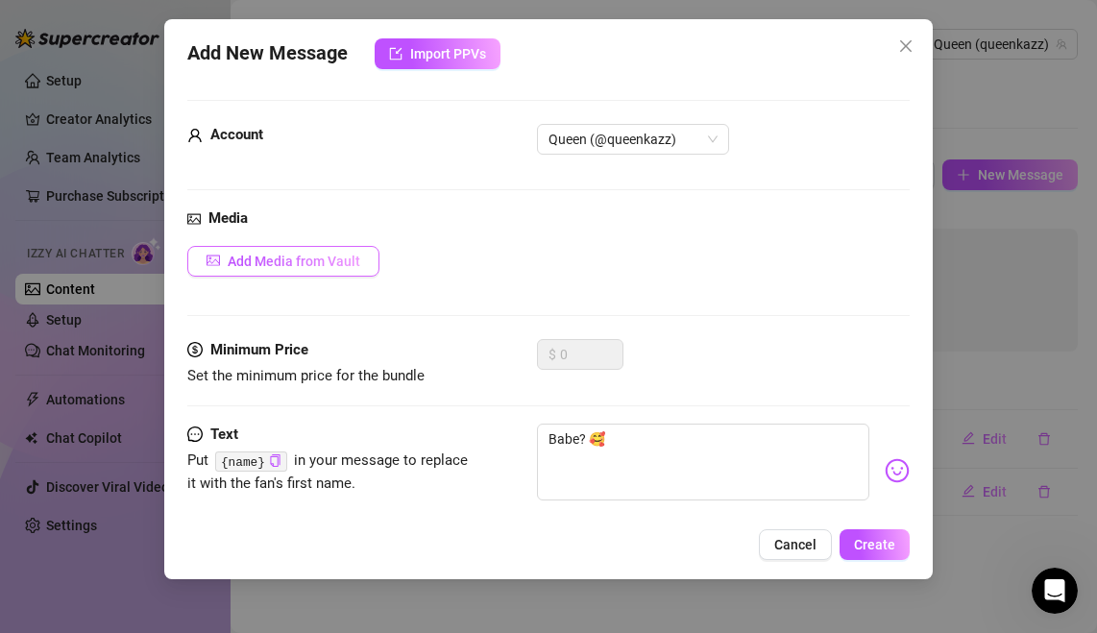
click at [357, 252] on button "Add Media from Vault" at bounding box center [283, 261] width 192 height 31
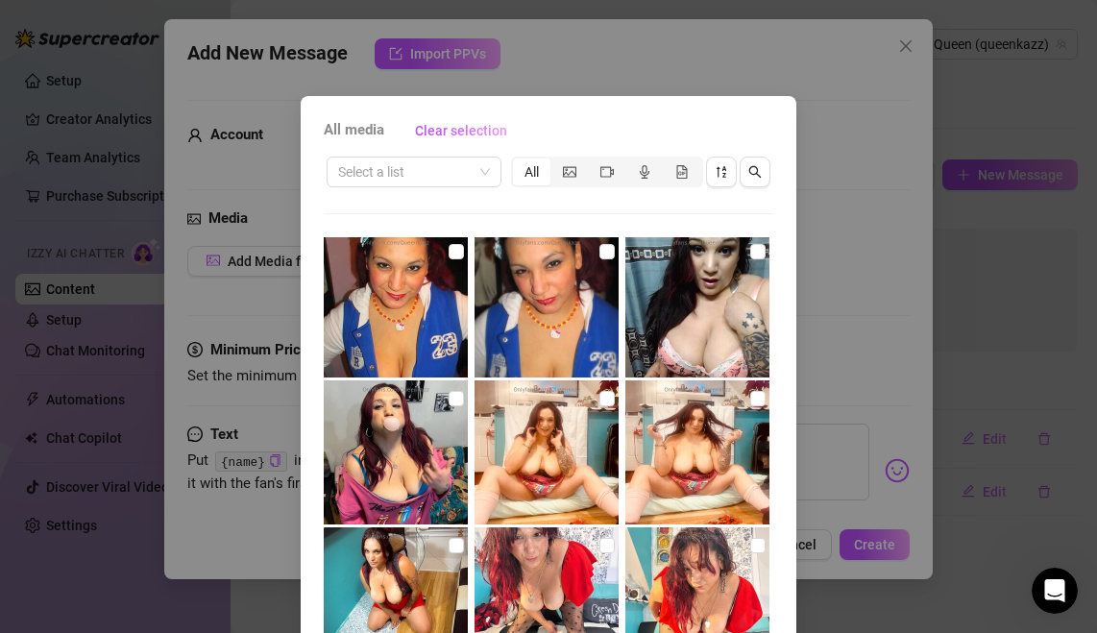
scroll to position [142, 0]
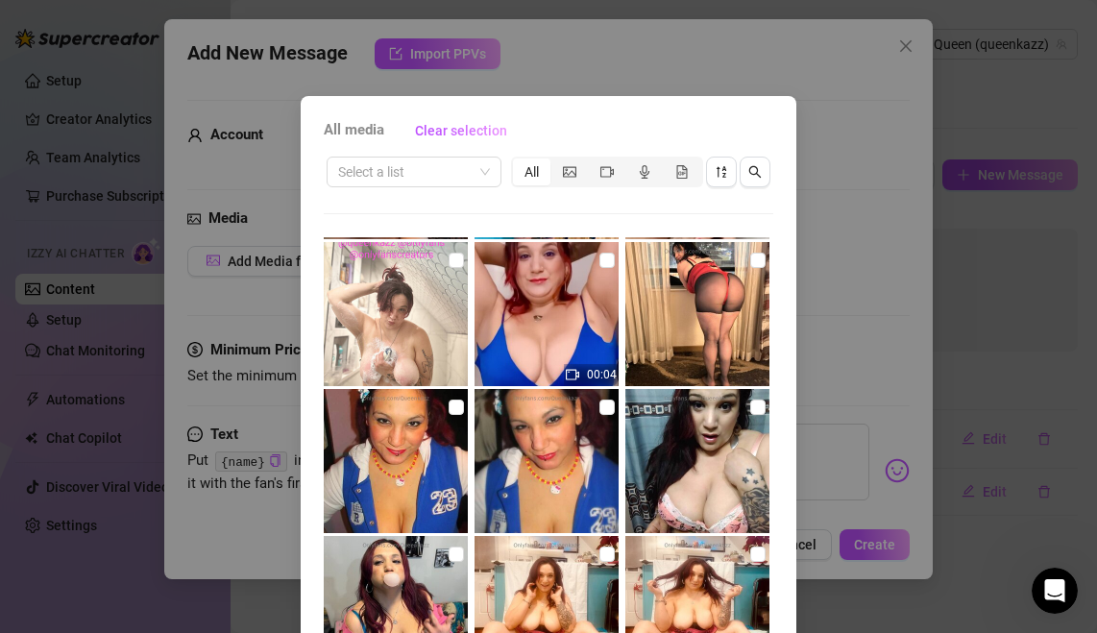
click at [729, 295] on img at bounding box center [697, 314] width 144 height 144
click at [762, 261] on input "checkbox" at bounding box center [757, 260] width 15 height 15
checkbox input "true"
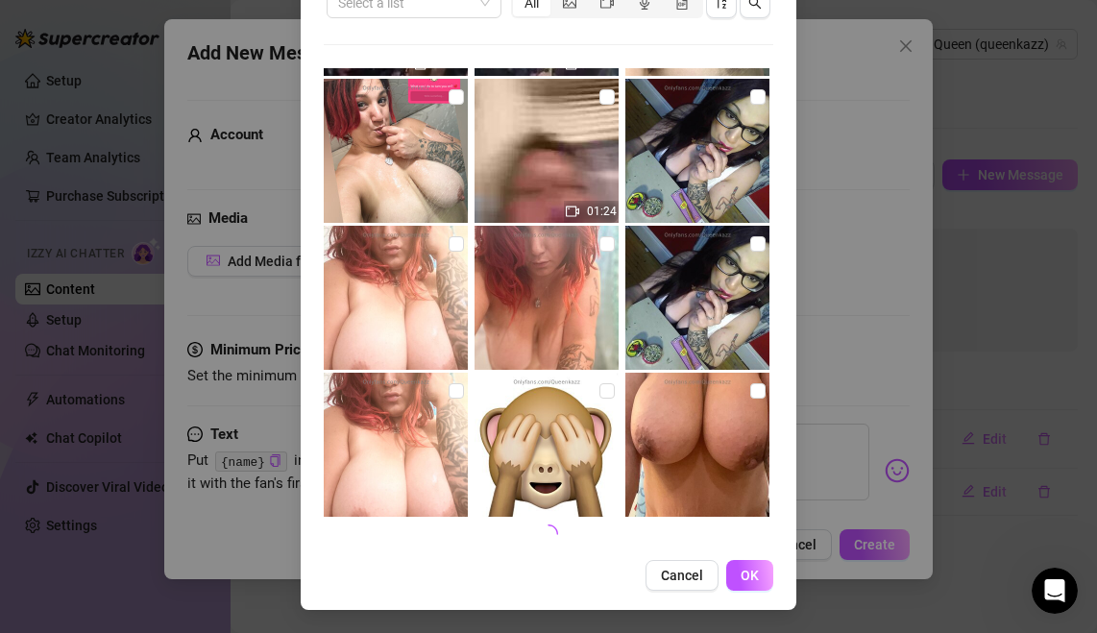
scroll to position [164, 0]
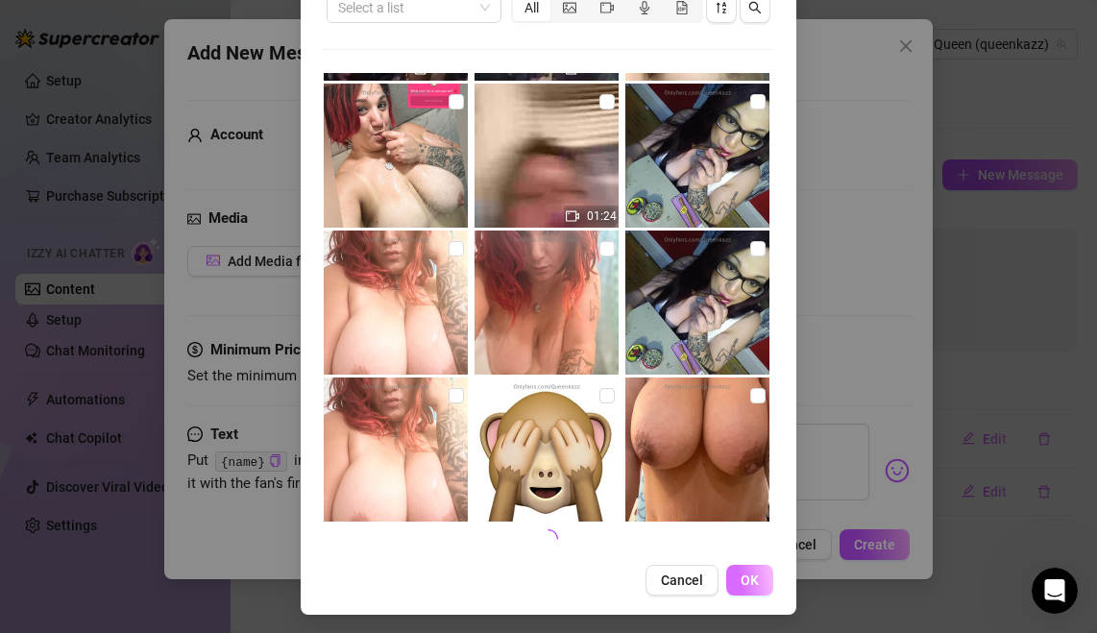
click at [751, 576] on span "OK" at bounding box center [750, 580] width 18 height 15
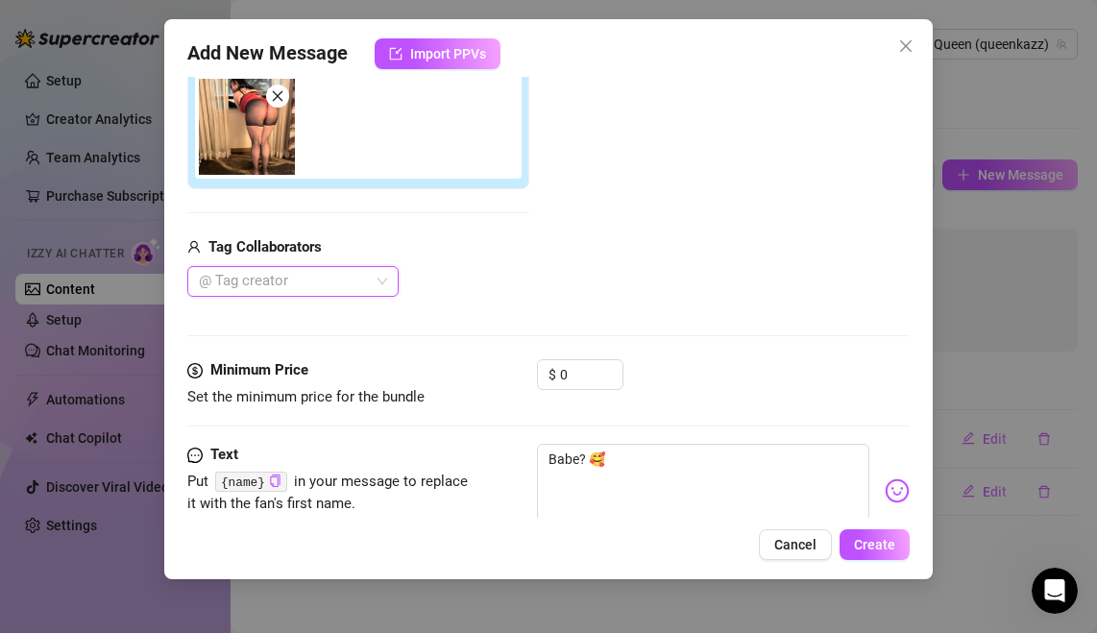
scroll to position [309, 0]
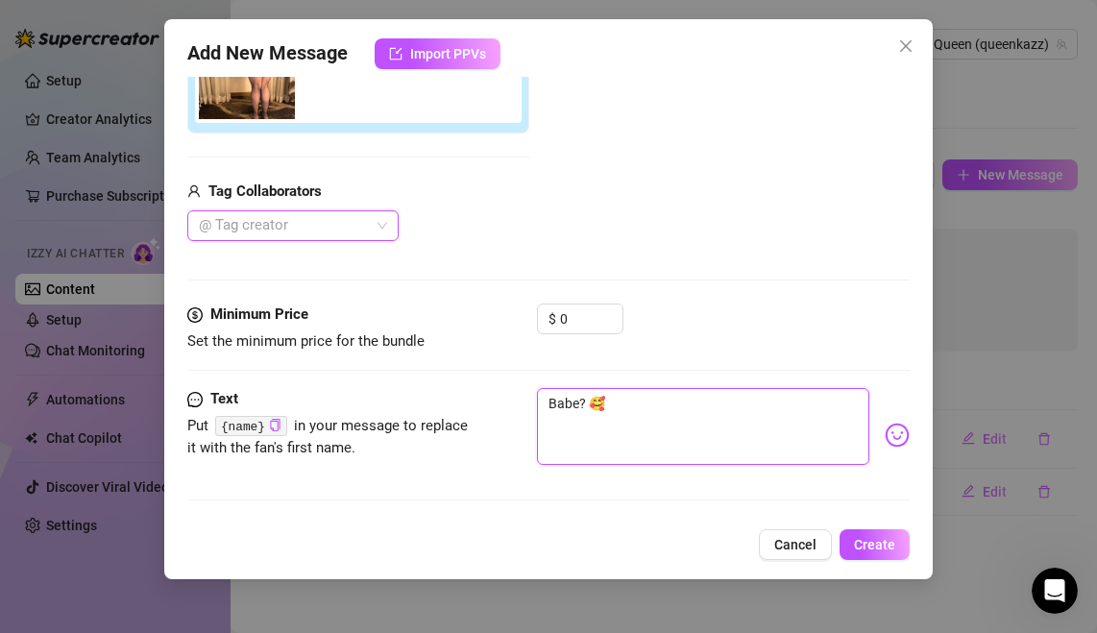
click at [549, 400] on textarea "Babe? 🥰" at bounding box center [702, 426] width 331 height 77
type textarea "HBabe? 🥰"
type textarea "HrBabe? 🥰"
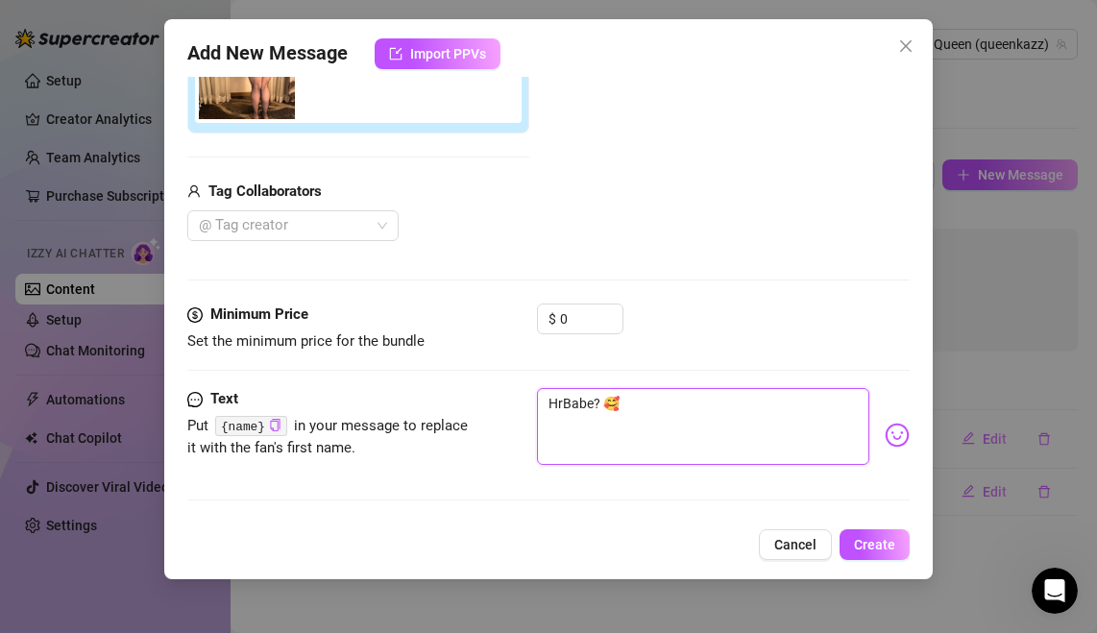
type textarea "HrhBabe? 🥰"
type textarea "HrhyBabe? 🥰"
type textarea "HrhBabe? 🥰"
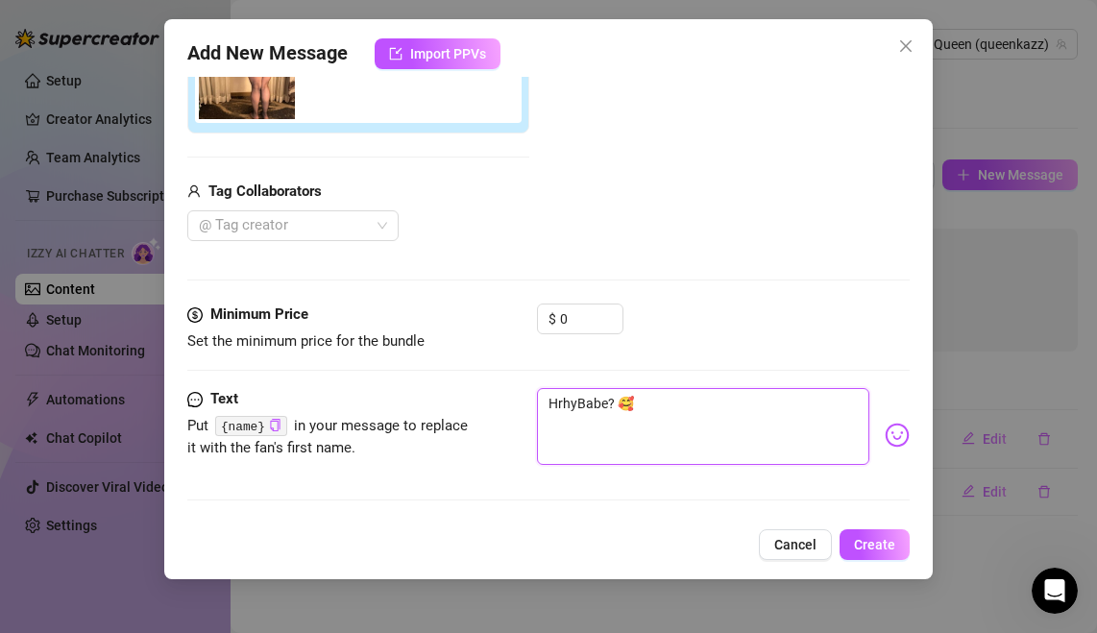
type textarea "HrhBabe? 🥰"
type textarea "HrBabe? 🥰"
type textarea "HBabe? 🥰"
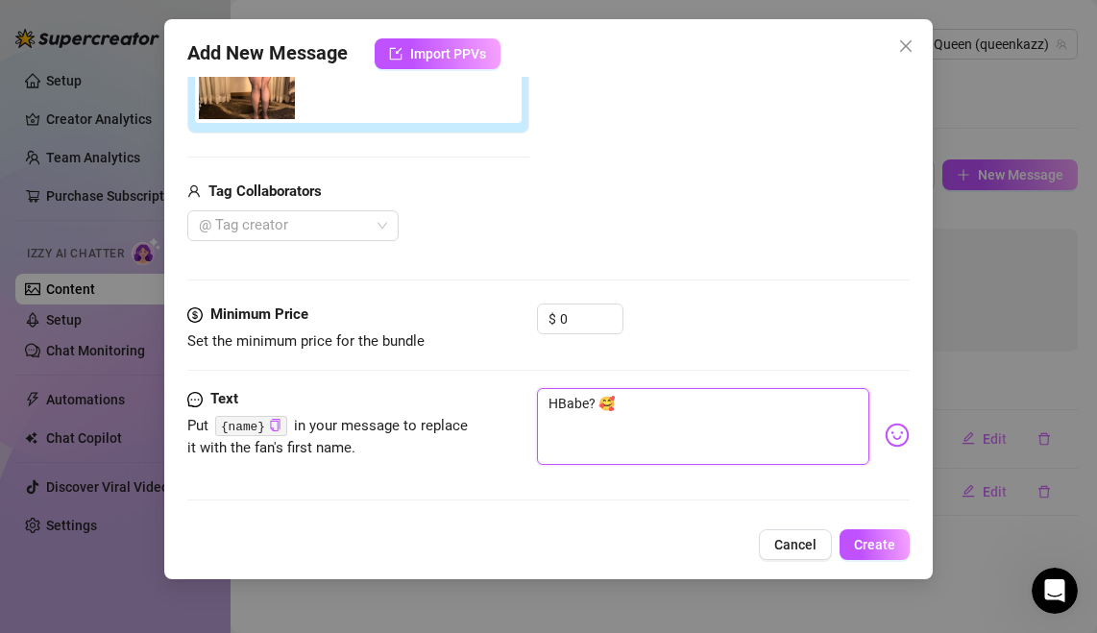
type textarea "HrBabe? 🥰"
type textarea "HryBabe? 🥰"
type textarea "HrBabe? 🥰"
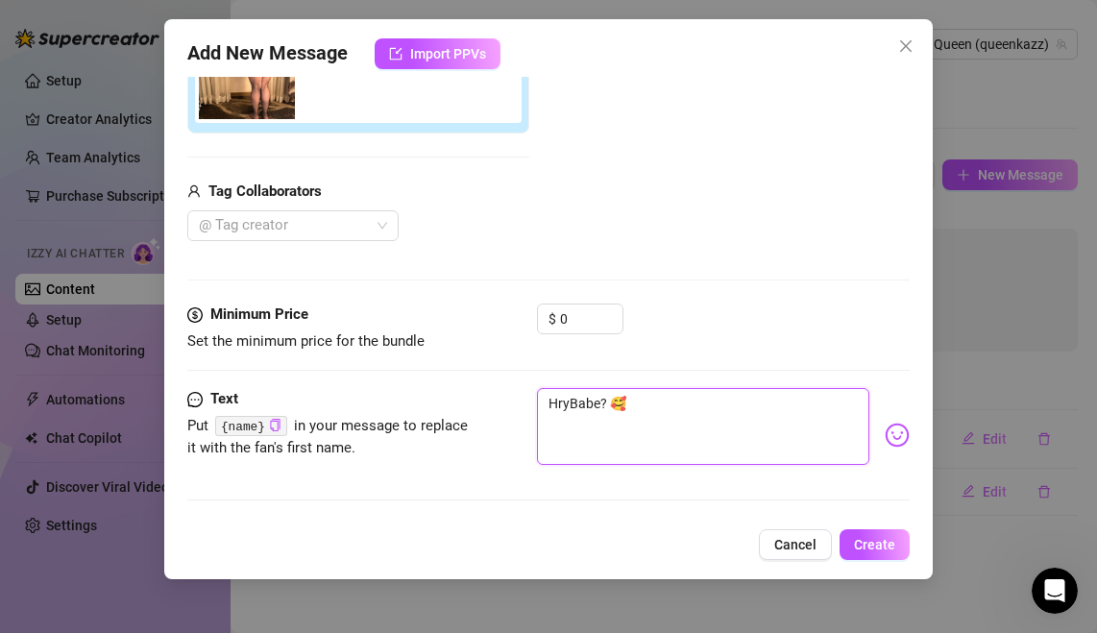
type textarea "HrBabe? 🥰"
type textarea "HBabe? 🥰"
type textarea "HeBabe? 🥰"
type textarea "HeyBabe? 🥰"
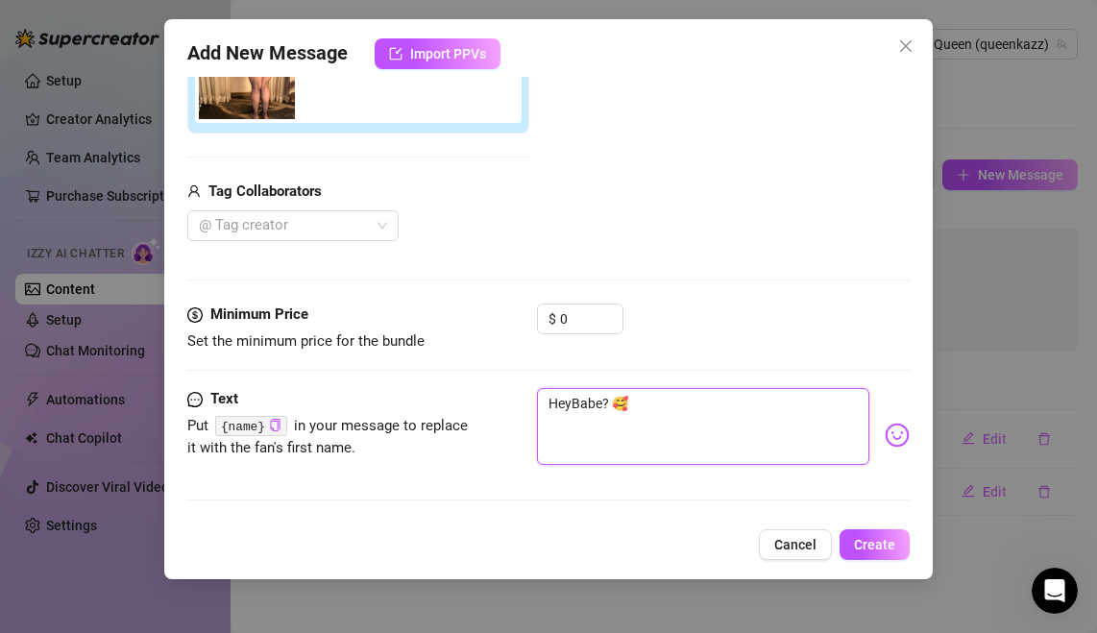
type textarea "Hey Babe? 🥰"
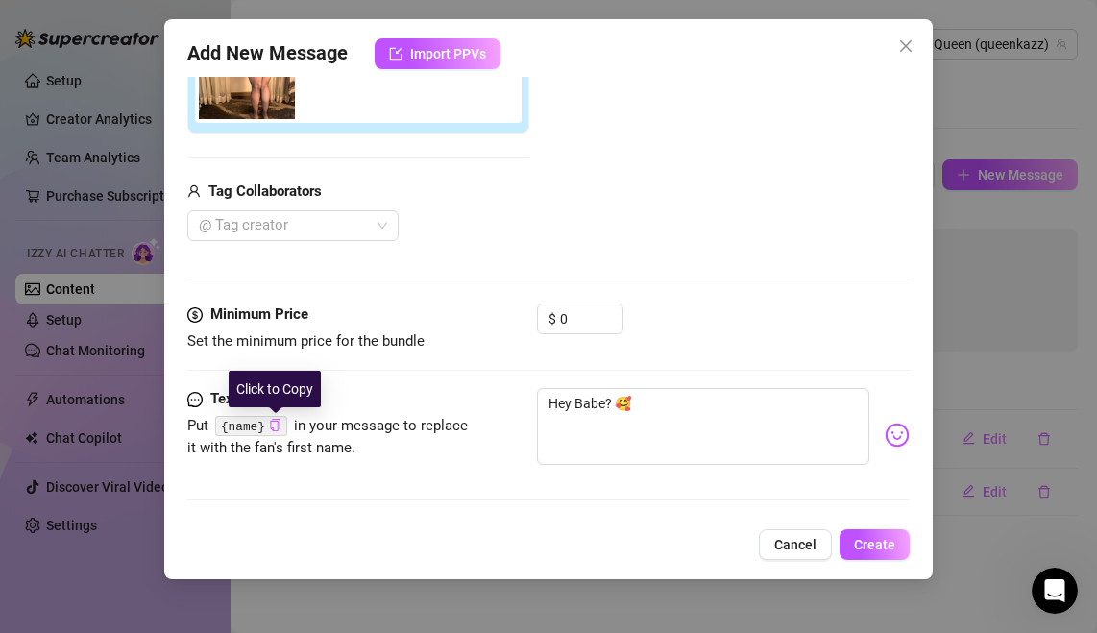
click at [277, 426] on icon "copy" at bounding box center [275, 425] width 12 height 12
click at [269, 419] on button "✅ Copied to Clipboard" at bounding box center [275, 426] width 12 height 14
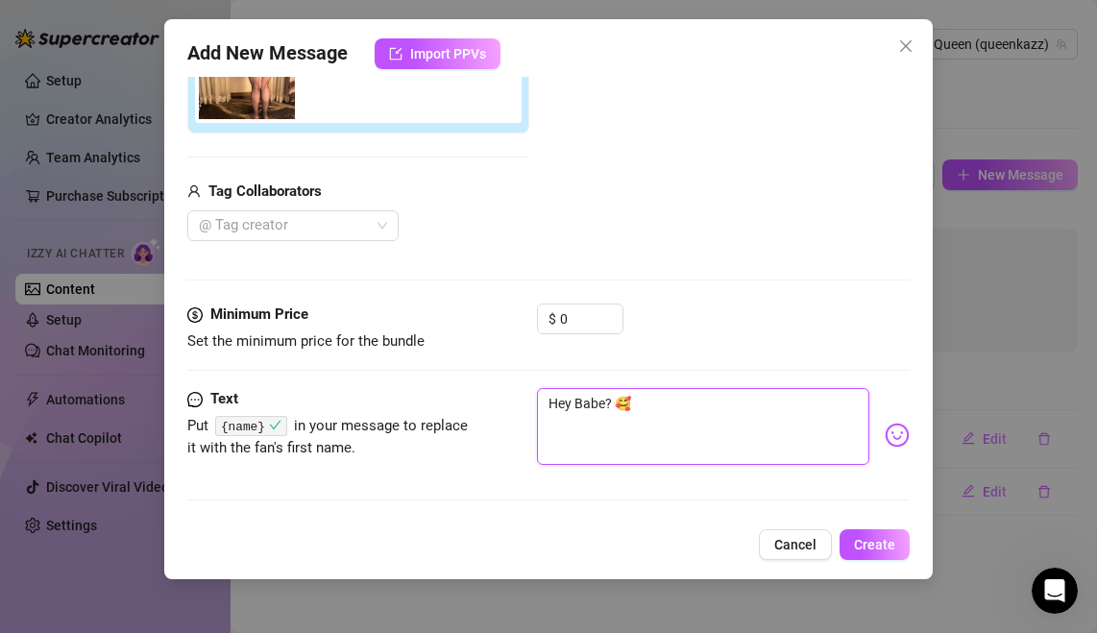
click at [573, 415] on textarea "Hey Babe? 🥰" at bounding box center [702, 426] width 331 height 77
click at [582, 407] on textarea "Hey Babe? 🥰" at bounding box center [702, 426] width 331 height 77
click at [703, 401] on textarea "Hey Babe? 🥰" at bounding box center [702, 426] width 331 height 77
type textarea "Hey Babe? 🥰"
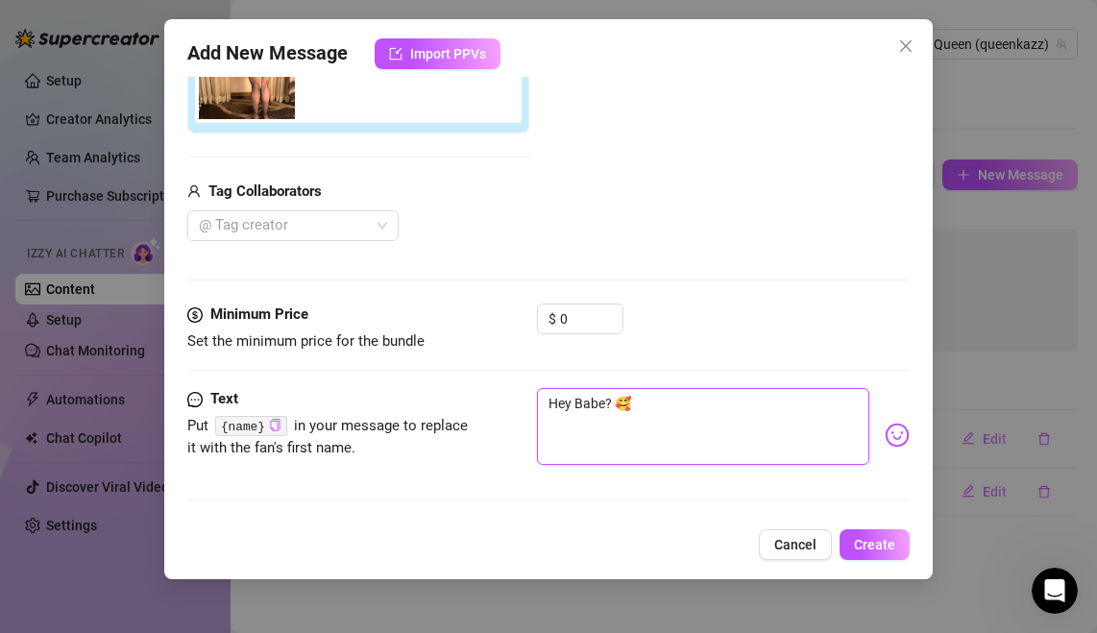
paste textarea "{name}"
type textarea "Hey Babe? 🥰 {name}"
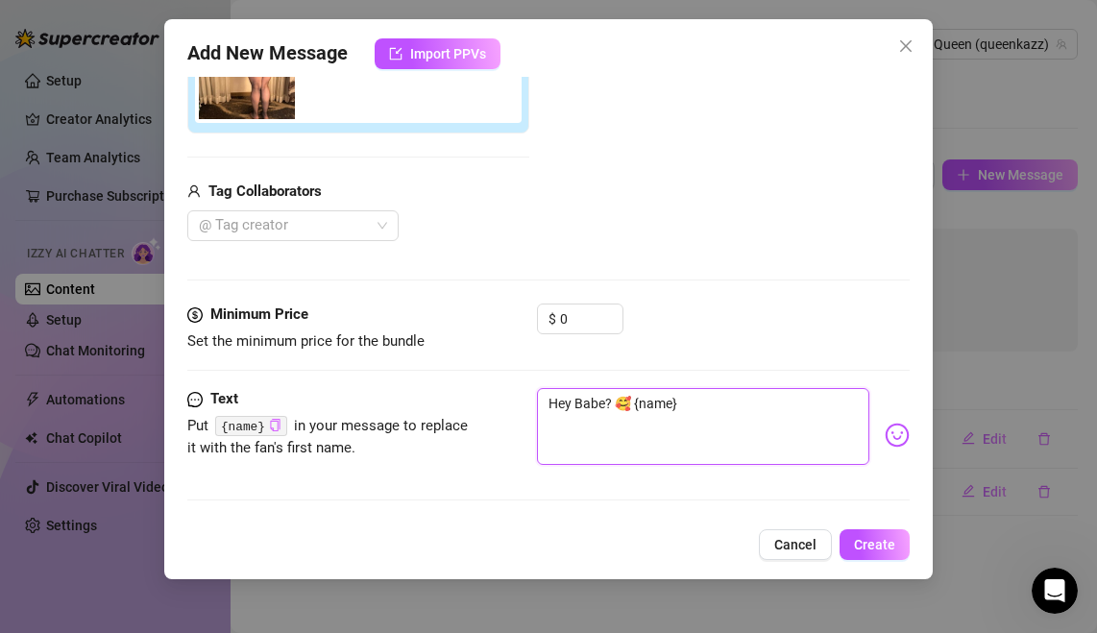
type textarea "Hey Babe? 🥰 {name} W"
type textarea "Hey Babe? 🥰 {name} Wh"
type textarea "Hey Babe? 🥰 {name} Wha"
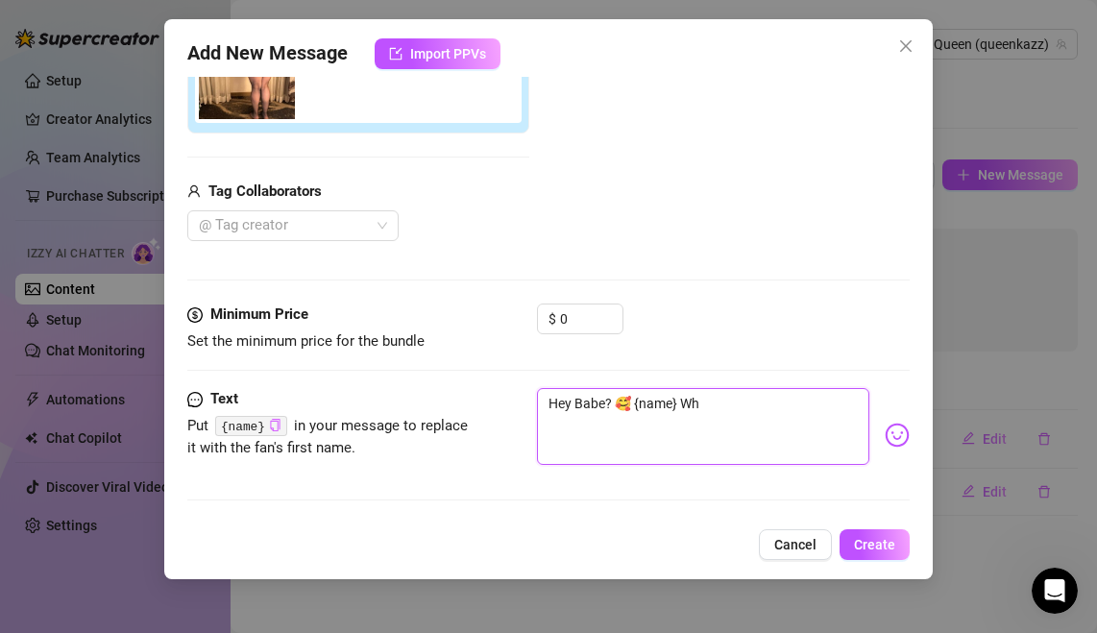
type textarea "Hey Babe? 🥰 {name} Wha"
type textarea "Hey Babe? 🥰 {name} Whas"
type textarea "Hey Babe? 🥰 {name} Whast"
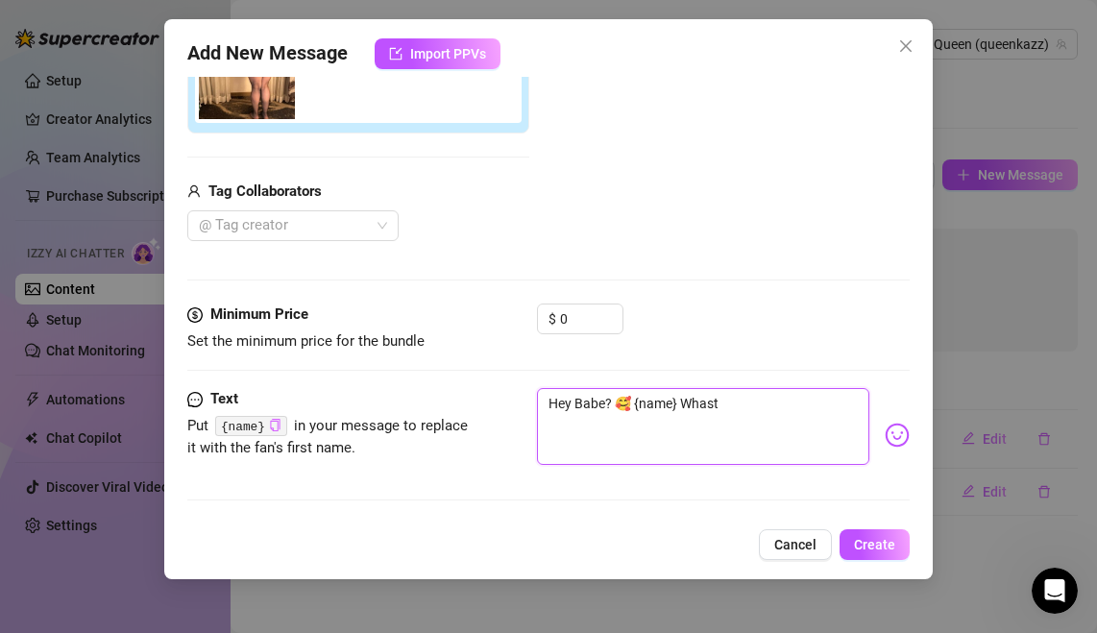
type textarea "Hey Babe? 🥰 {name} Whasts"
type textarea "Hey Babe? 🥰 {name} Whast"
type textarea "Hey Babe? 🥰 {name} Whas"
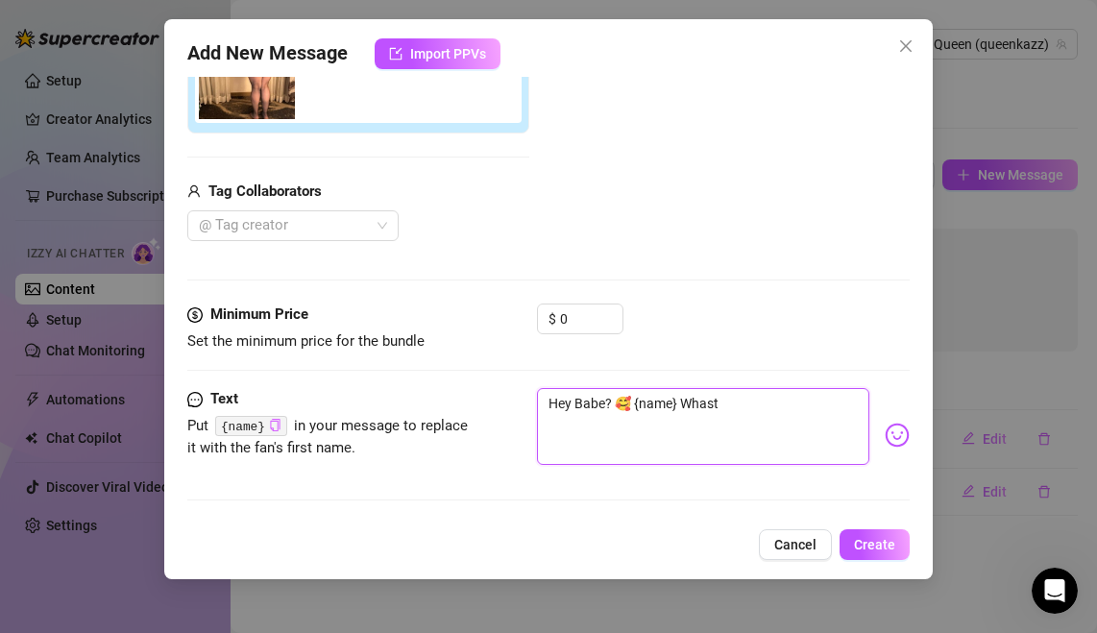
type textarea "Hey Babe? 🥰 {name} Whas"
type textarea "Hey Babe? 🥰 {name} Wha"
type textarea "Hey Babe? 🥰 {name} What"
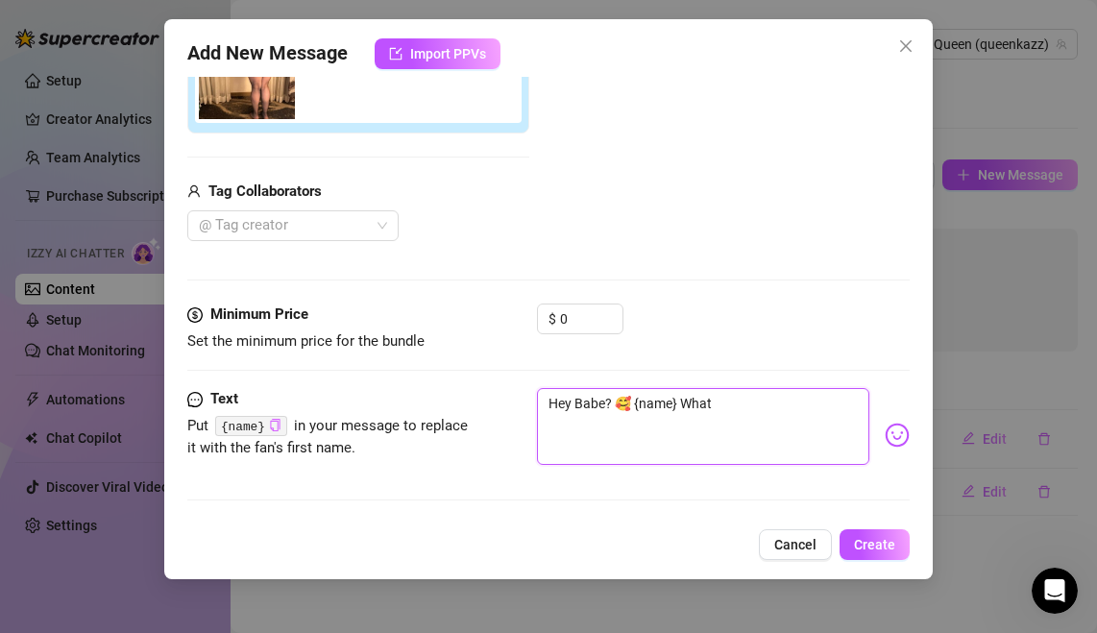
type textarea "Hey Babe? 🥰 {name} Whats"
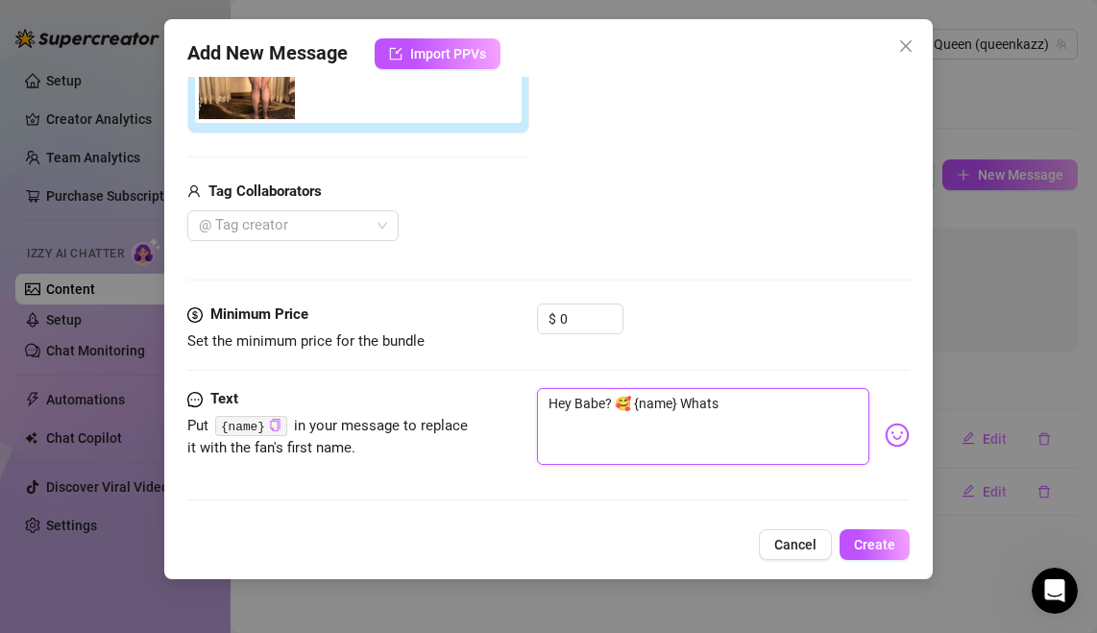
type textarea "Hey Babe? 🥰 {name} Whats"
type textarea "Hey Babe? 🥰 {name} What"
type textarea "Hey Babe? 🥰 {name} What'"
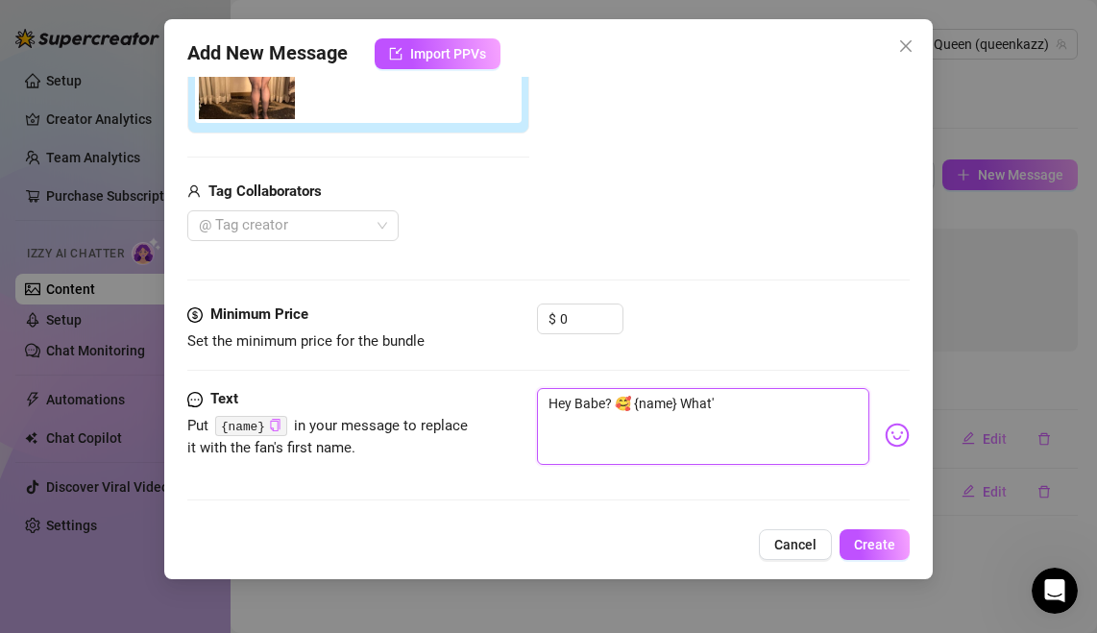
type textarea "Hey Babe? 🥰 {name} What's"
type textarea "Hey Babe? 🥰 {name} What's u"
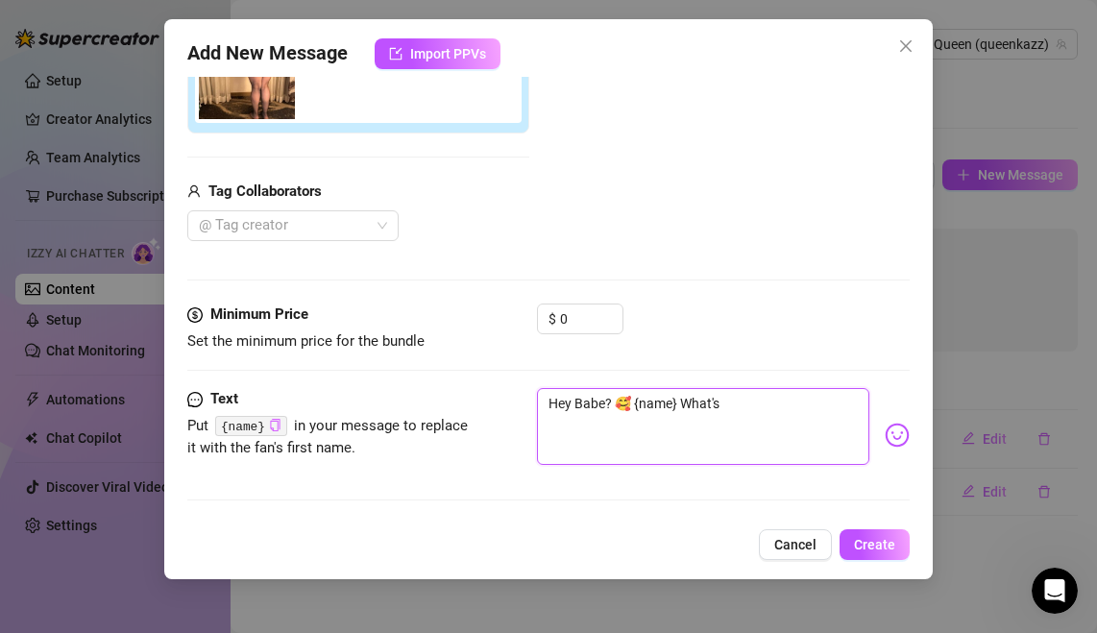
type textarea "Hey Babe? 🥰 {name} What's u"
type textarea "Hey Babe? 🥰 {name} What's up"
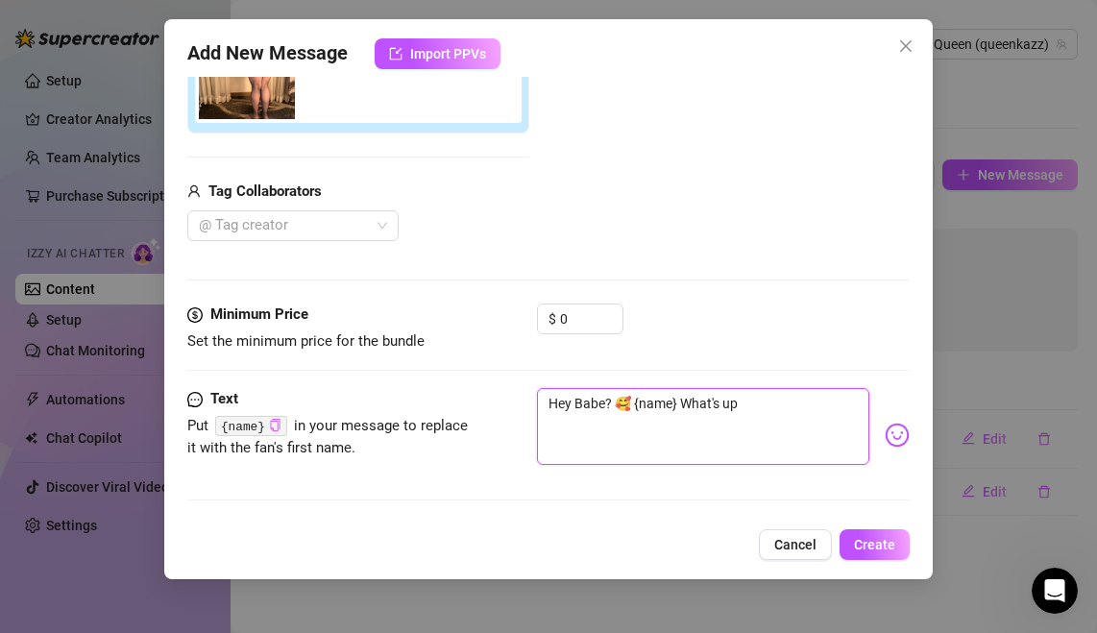
type textarea "Hey Babe? 🥰 {name} What's up"
type textarea "Hey Babe? 🥰 {name} What's up?"
type textarea "Hey Babe? 🥰 {name} What's up?!"
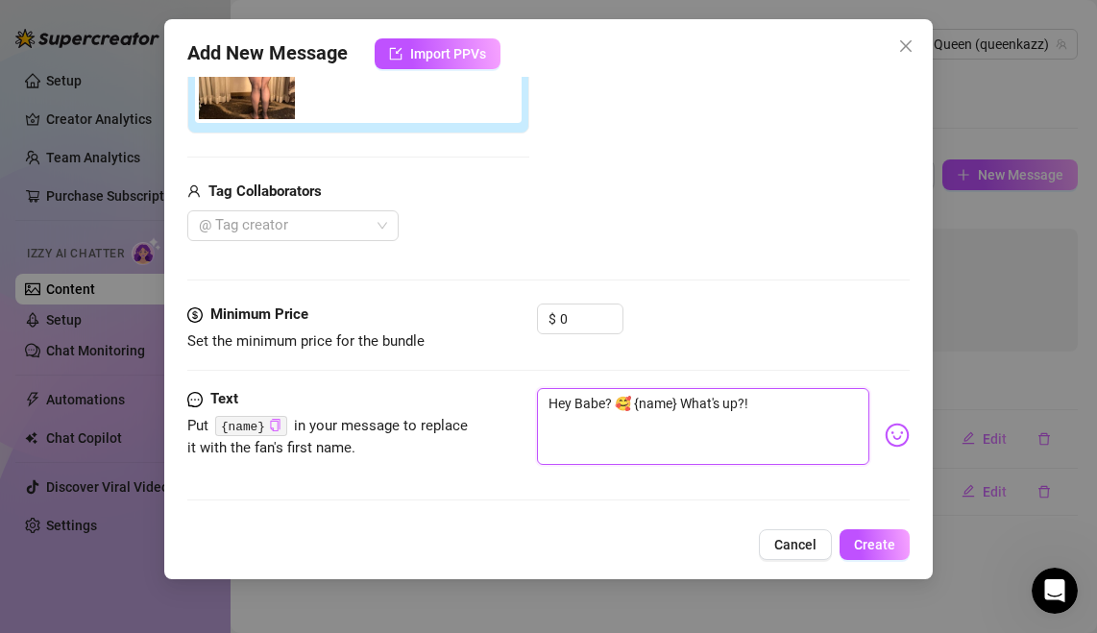
type textarea "Hey Babe? 🥰 {name} What's up?!"
click at [891, 440] on img at bounding box center [897, 435] width 25 height 25
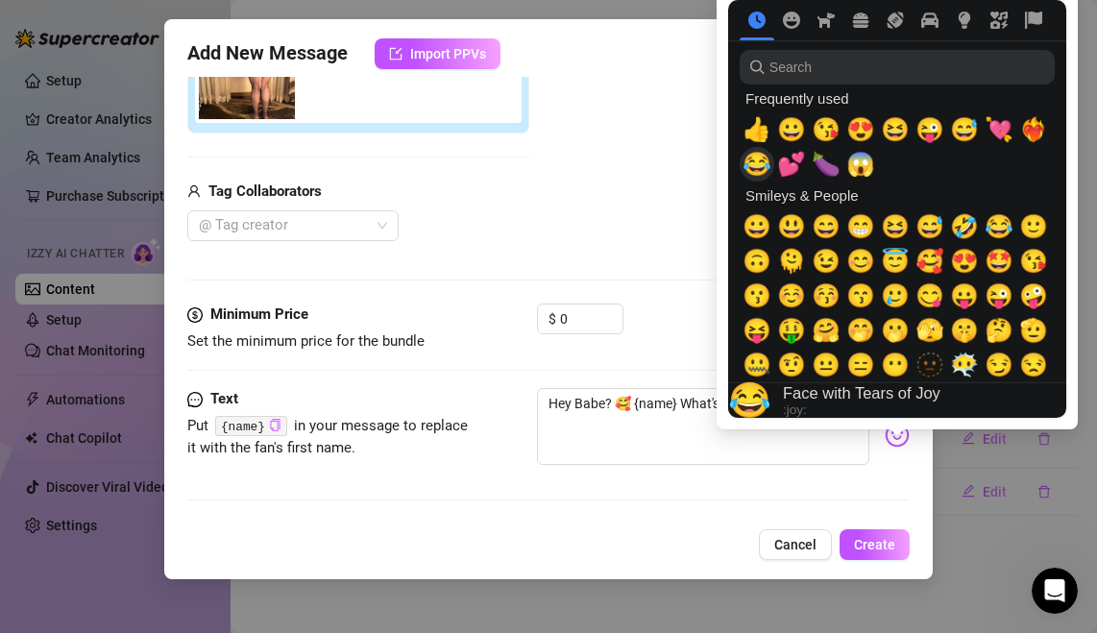
click at [770, 169] on div "😂" at bounding box center [757, 164] width 35 height 35
type textarea "Hey Babe? 🥰 {name} What's up?!😂"
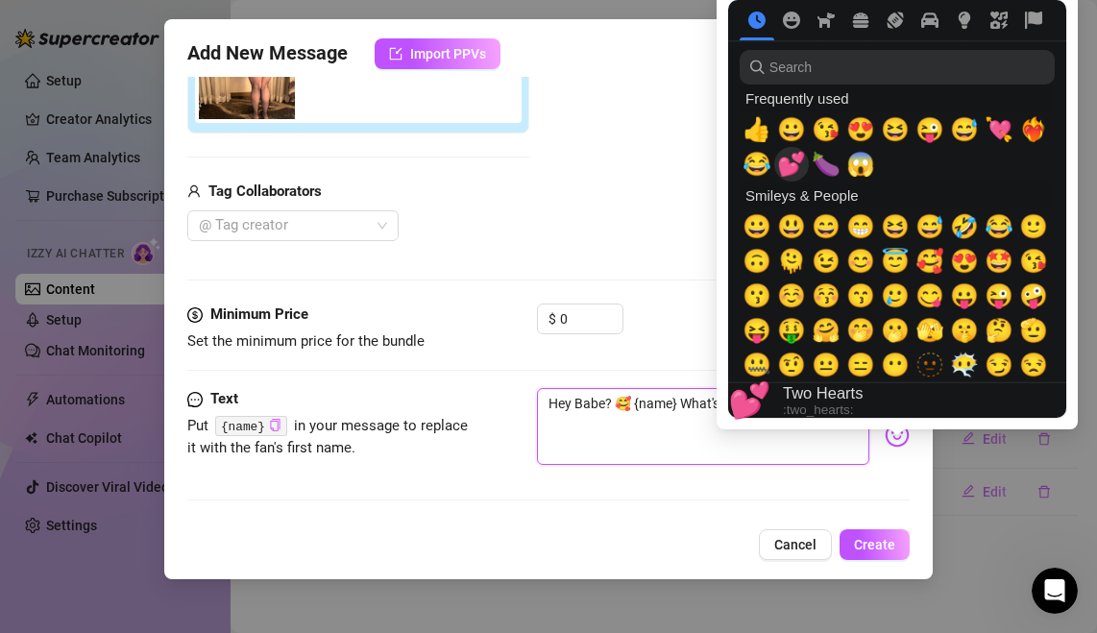
type textarea "Hey Babe? 🥰 {name} What's up?!😂"
click at [782, 169] on span "💕" at bounding box center [791, 164] width 29 height 27
type textarea "Hey Babe? 🥰 {name} What's up?!😂💕"
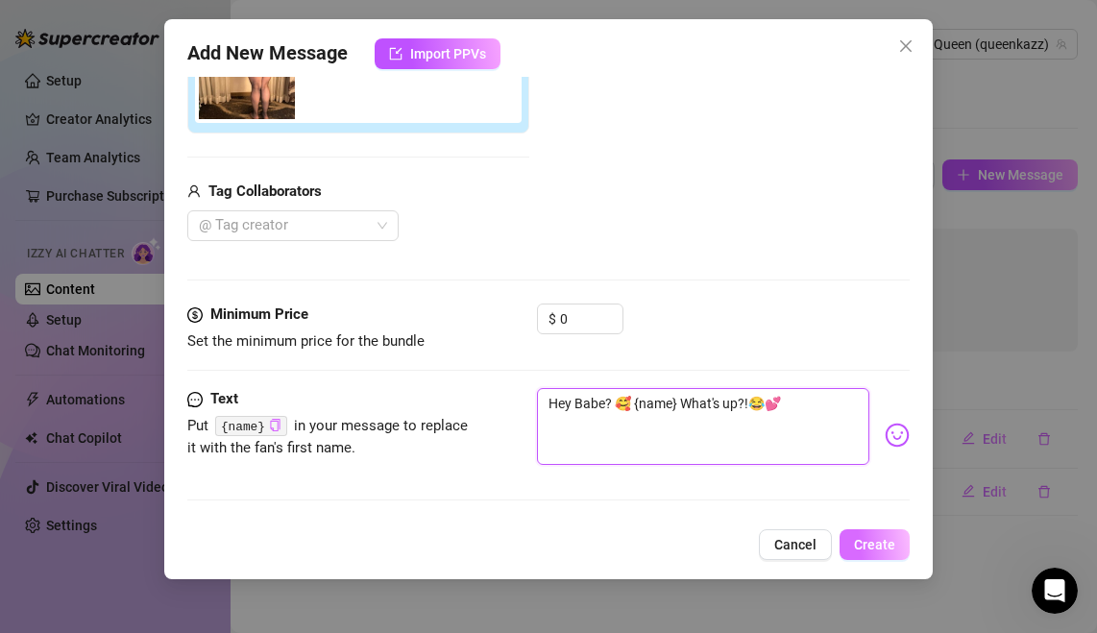
type textarea "Hey Babe? 🥰 {name} What's up?!😂💕"
click at [862, 547] on span "Create" at bounding box center [874, 544] width 41 height 15
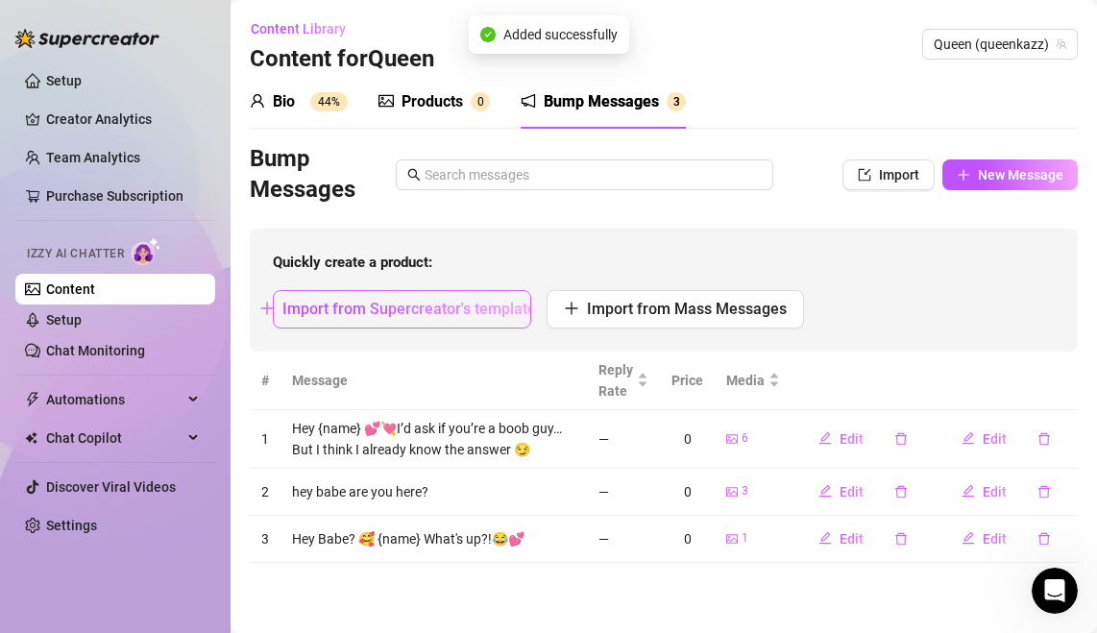
click at [485, 310] on span "Import from Supercreator's templates" at bounding box center [412, 309] width 261 height 18
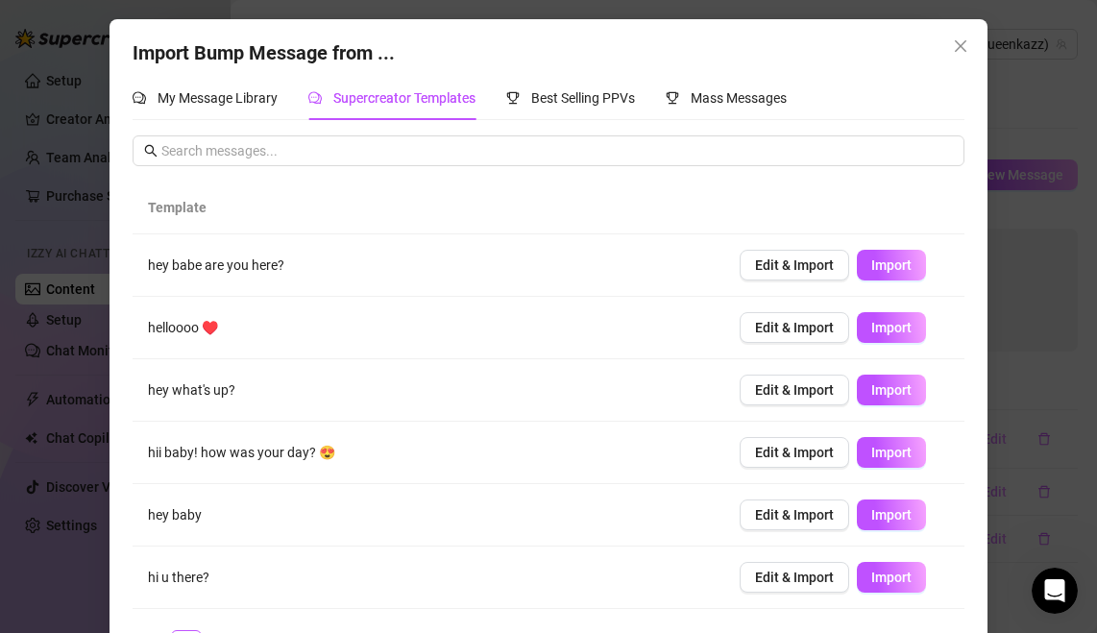
scroll to position [244, 0]
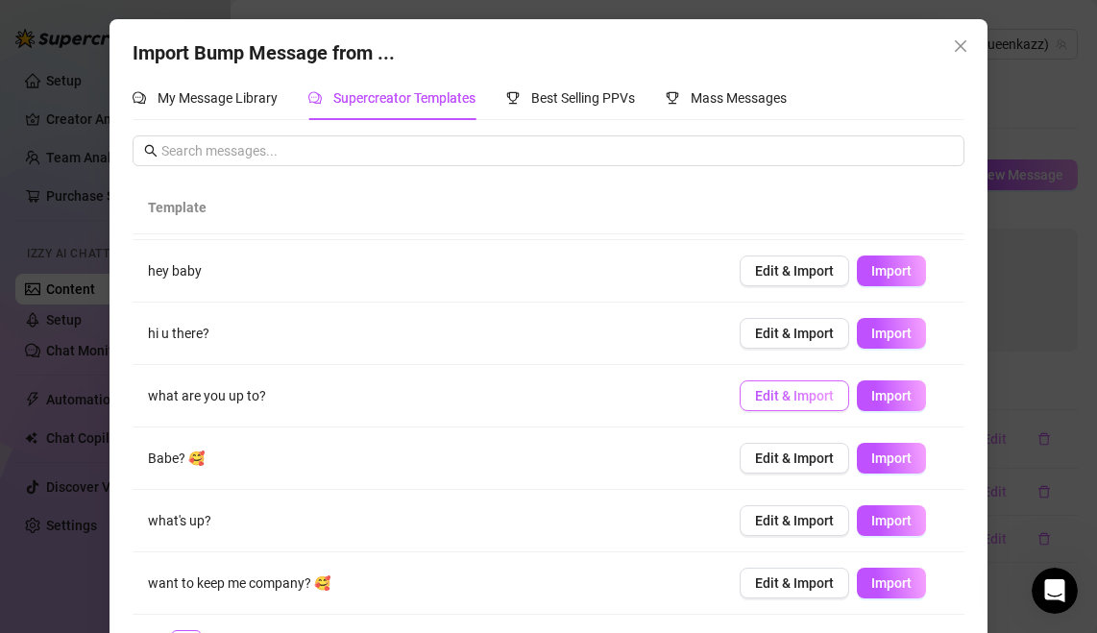
click at [809, 395] on span "Edit & Import" at bounding box center [794, 395] width 79 height 15
type textarea "what are you up to?"
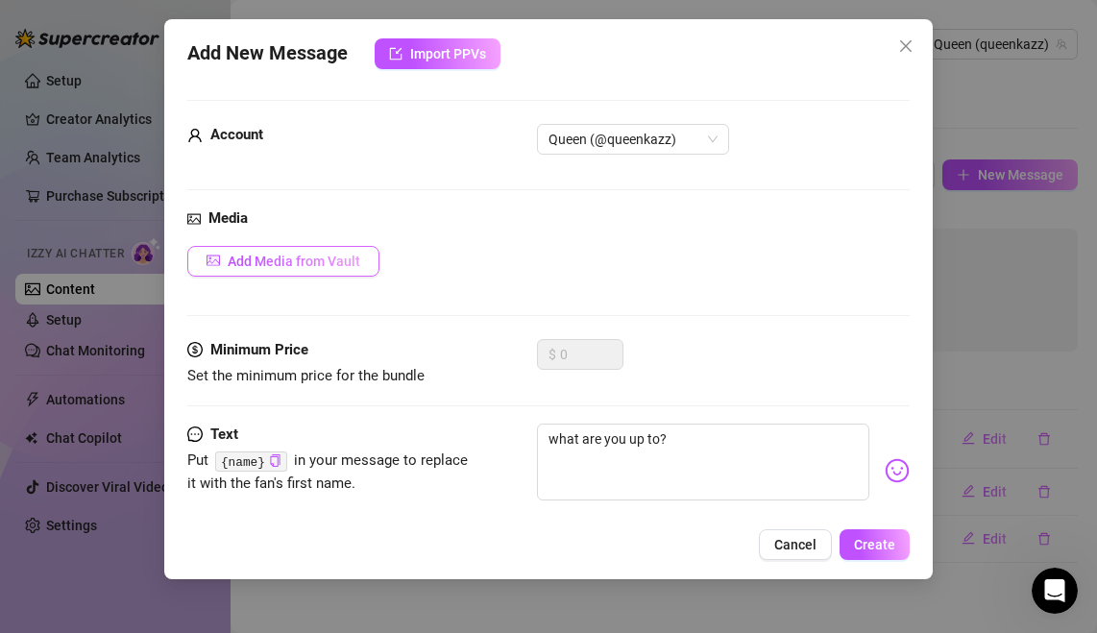
click at [329, 258] on span "Add Media from Vault" at bounding box center [294, 261] width 133 height 15
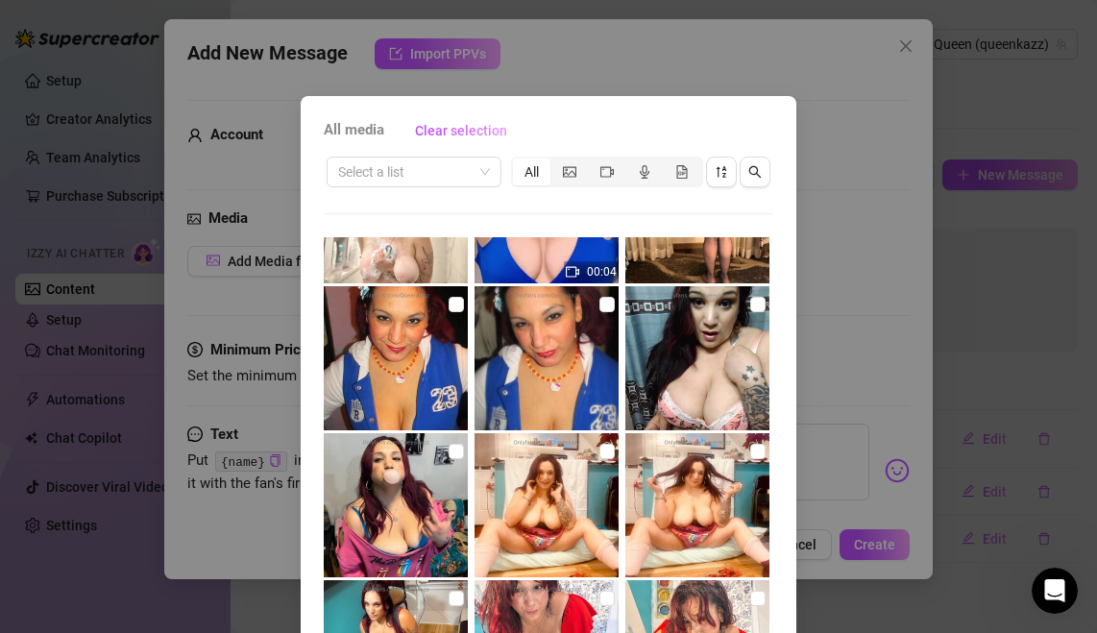
scroll to position [243, 0]
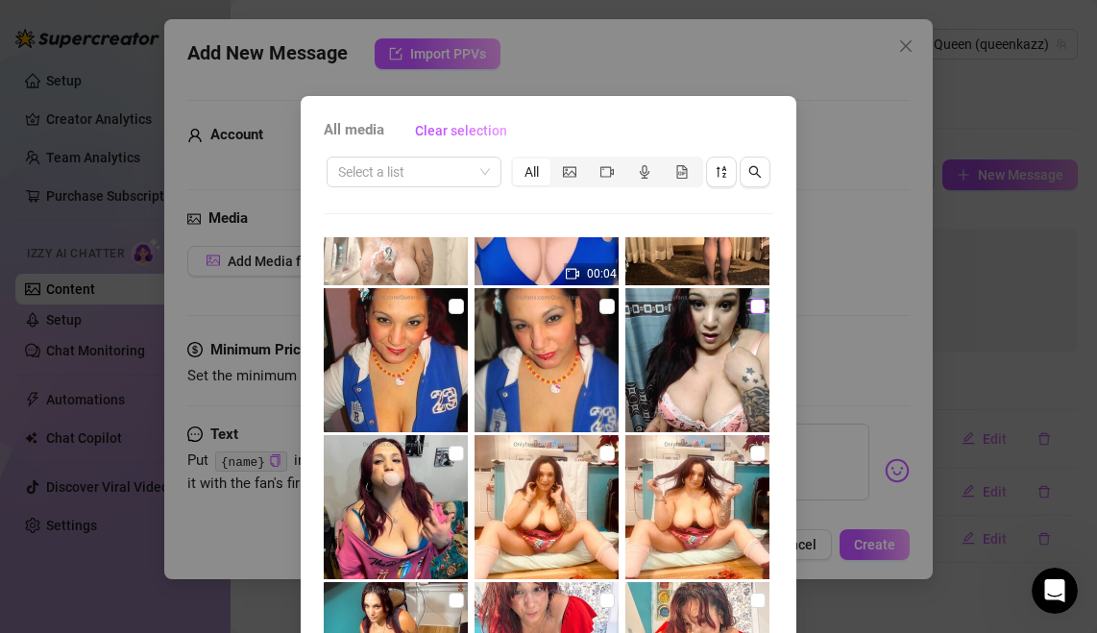
click at [755, 304] on input "checkbox" at bounding box center [757, 306] width 15 height 15
checkbox input "true"
click at [452, 454] on input "checkbox" at bounding box center [456, 453] width 15 height 15
checkbox input "true"
click at [600, 457] on input "checkbox" at bounding box center [606, 453] width 15 height 15
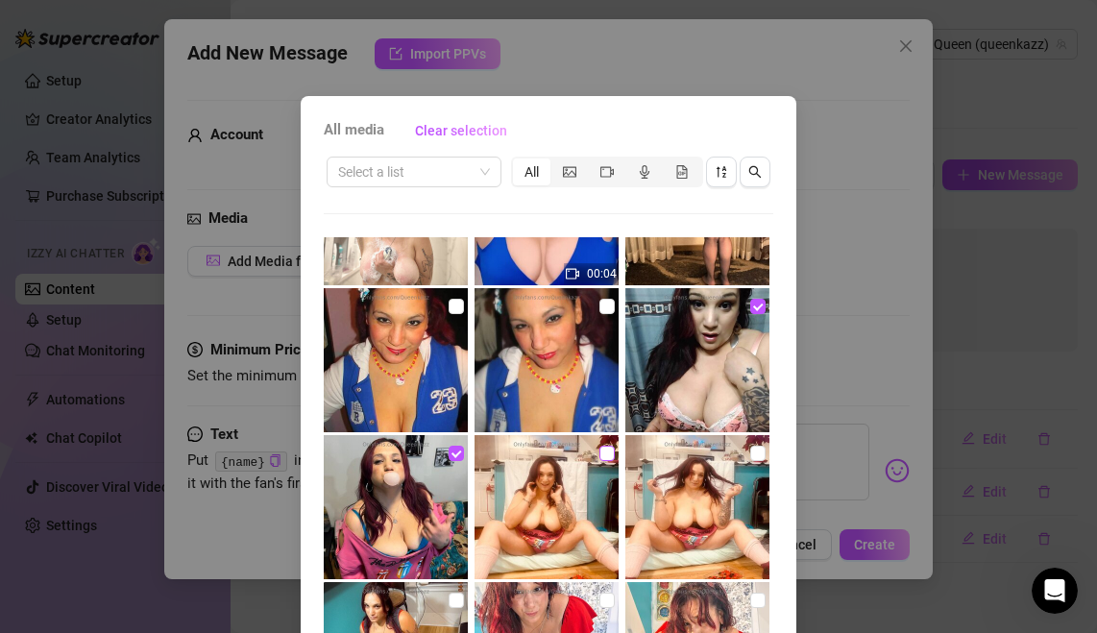
checkbox input "true"
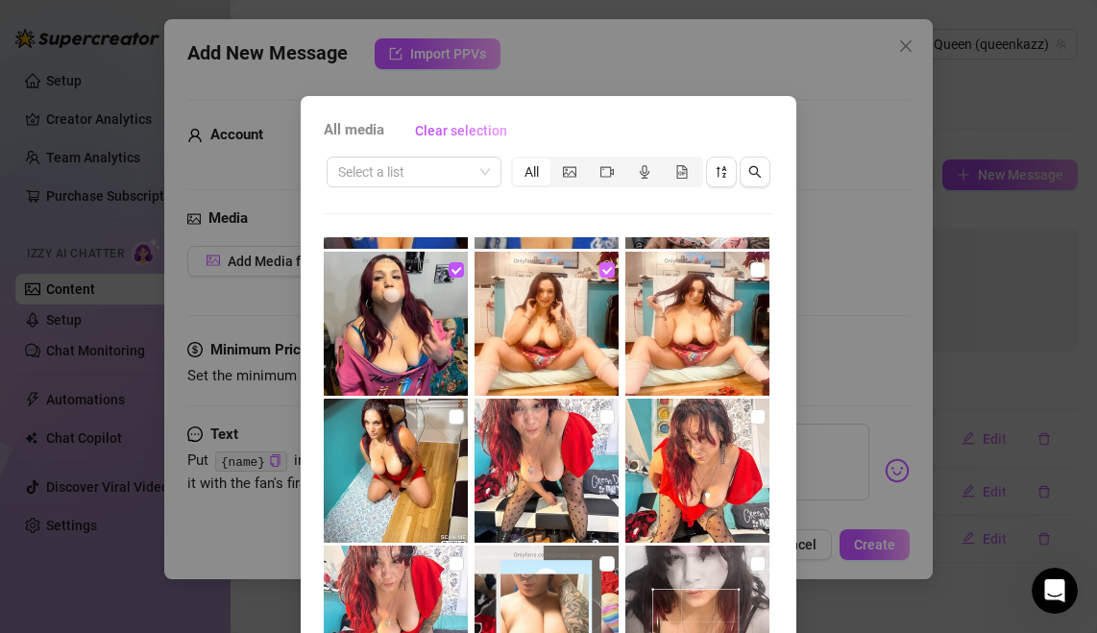
scroll to position [439, 0]
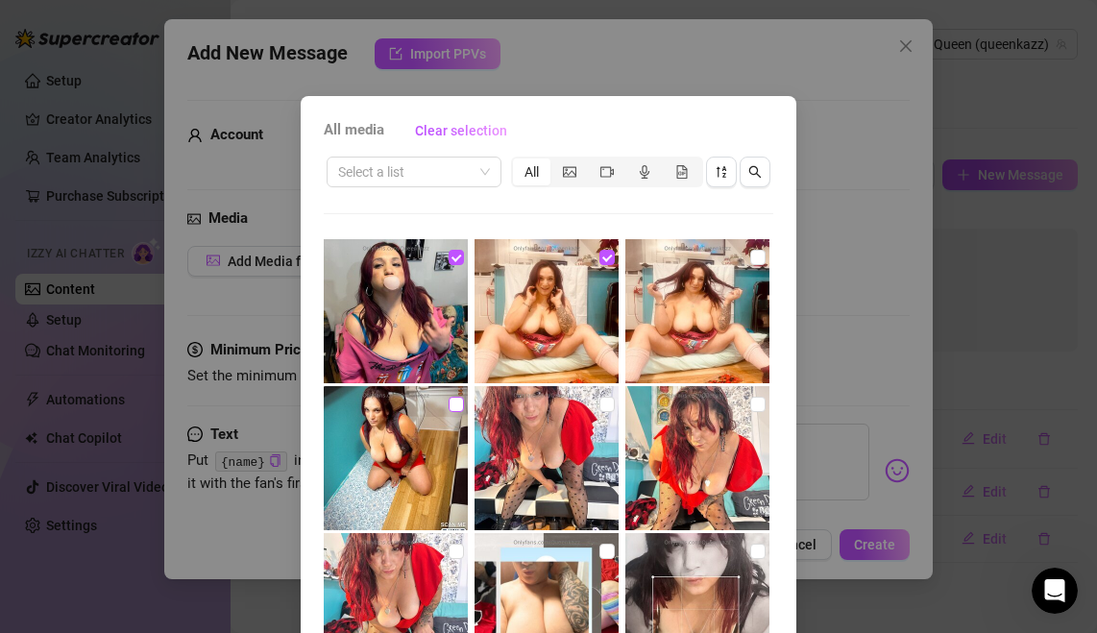
click at [460, 405] on input "checkbox" at bounding box center [456, 404] width 15 height 15
checkbox input "true"
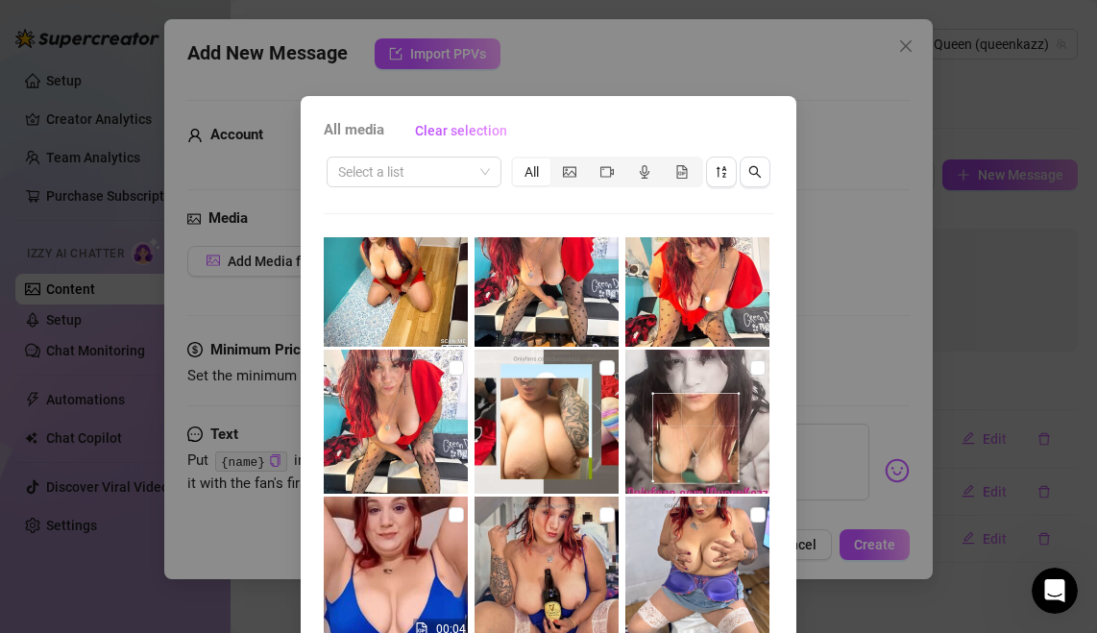
scroll to position [622, 0]
